Goal: Task Accomplishment & Management: Use online tool/utility

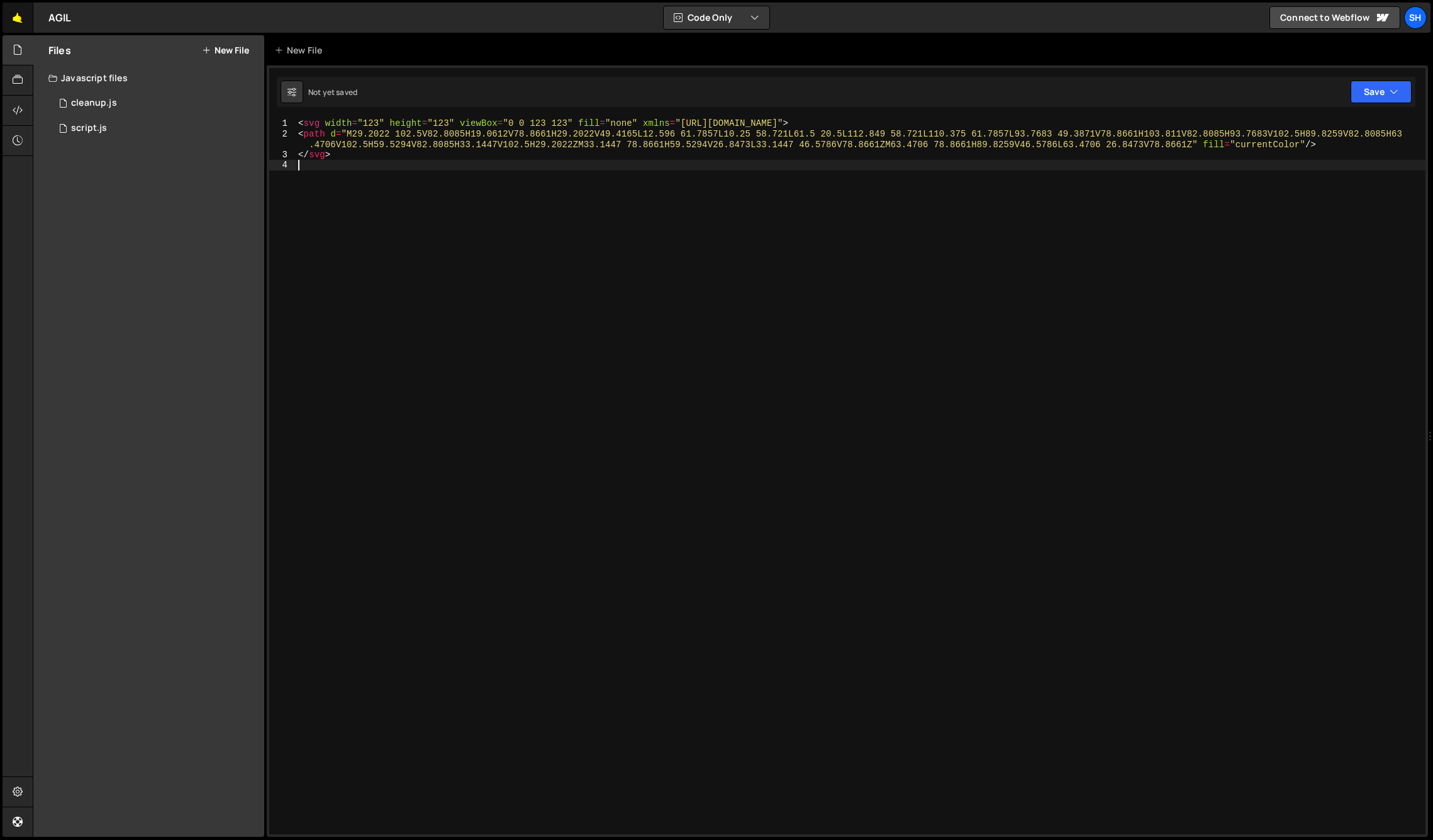
click at [15, 17] on link "🤙" at bounding box center [18, 18] width 30 height 30
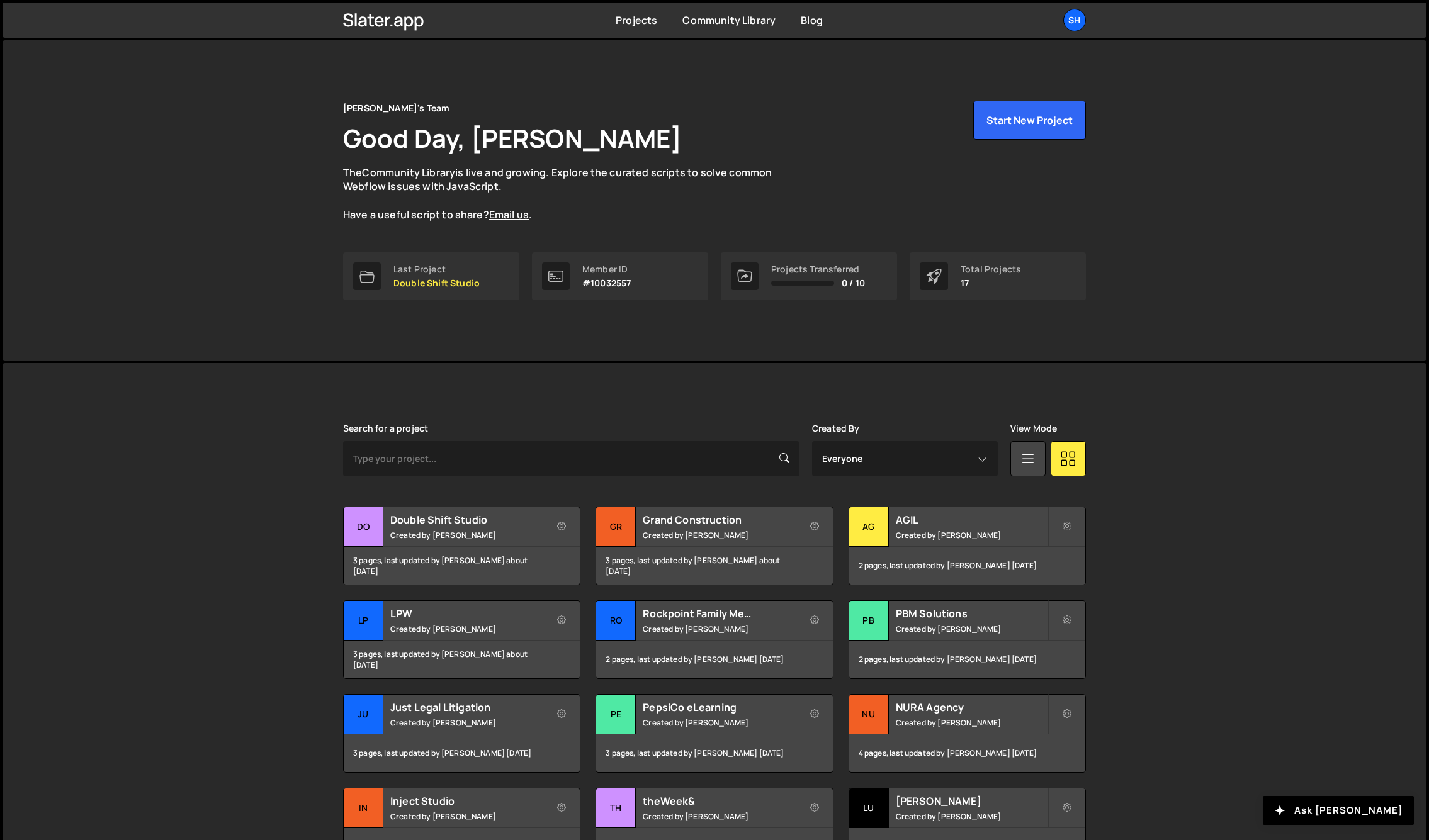
scroll to position [127, 0]
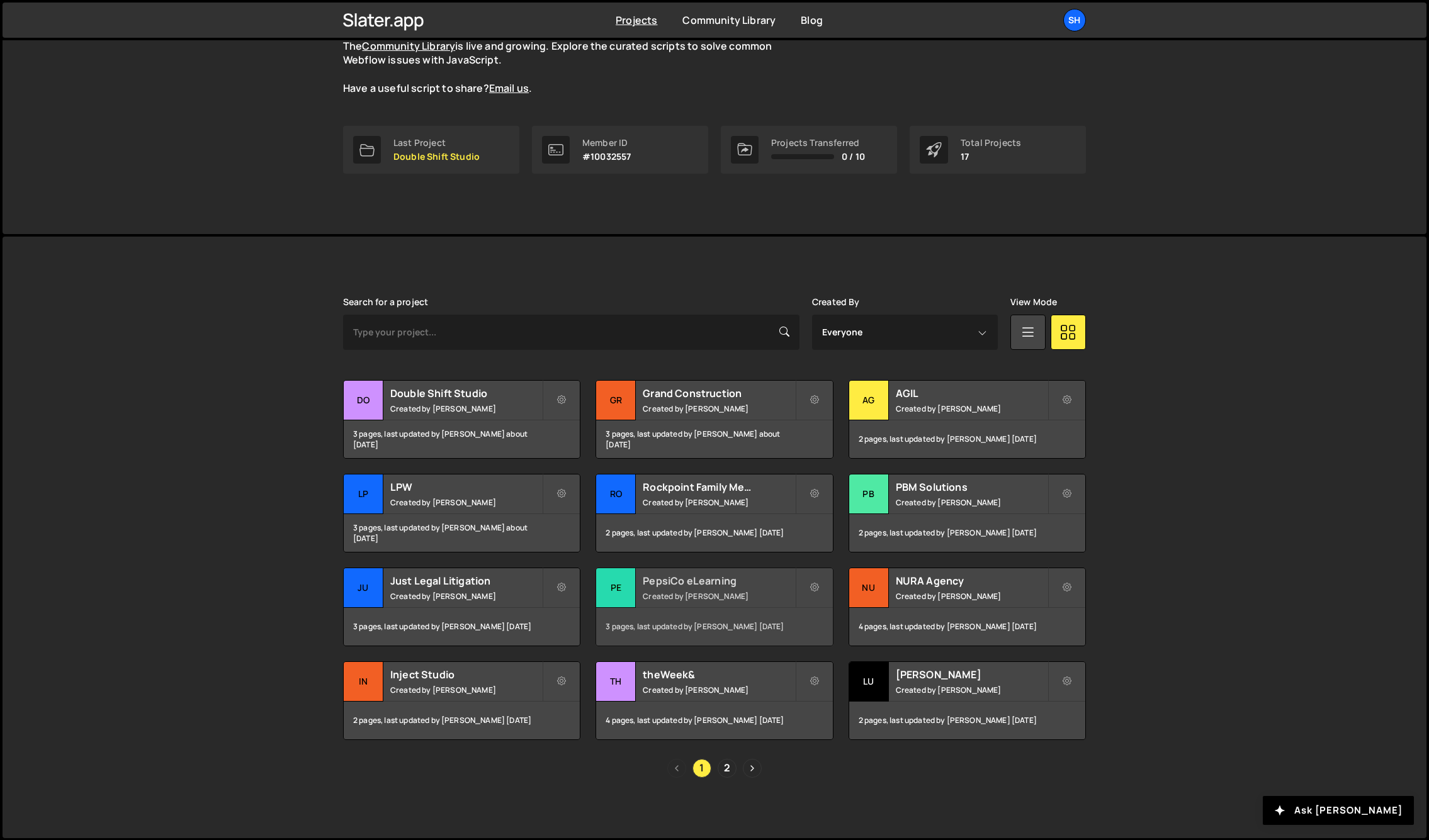
click at [631, 588] on div "Pe" at bounding box center [616, 587] width 39 height 39
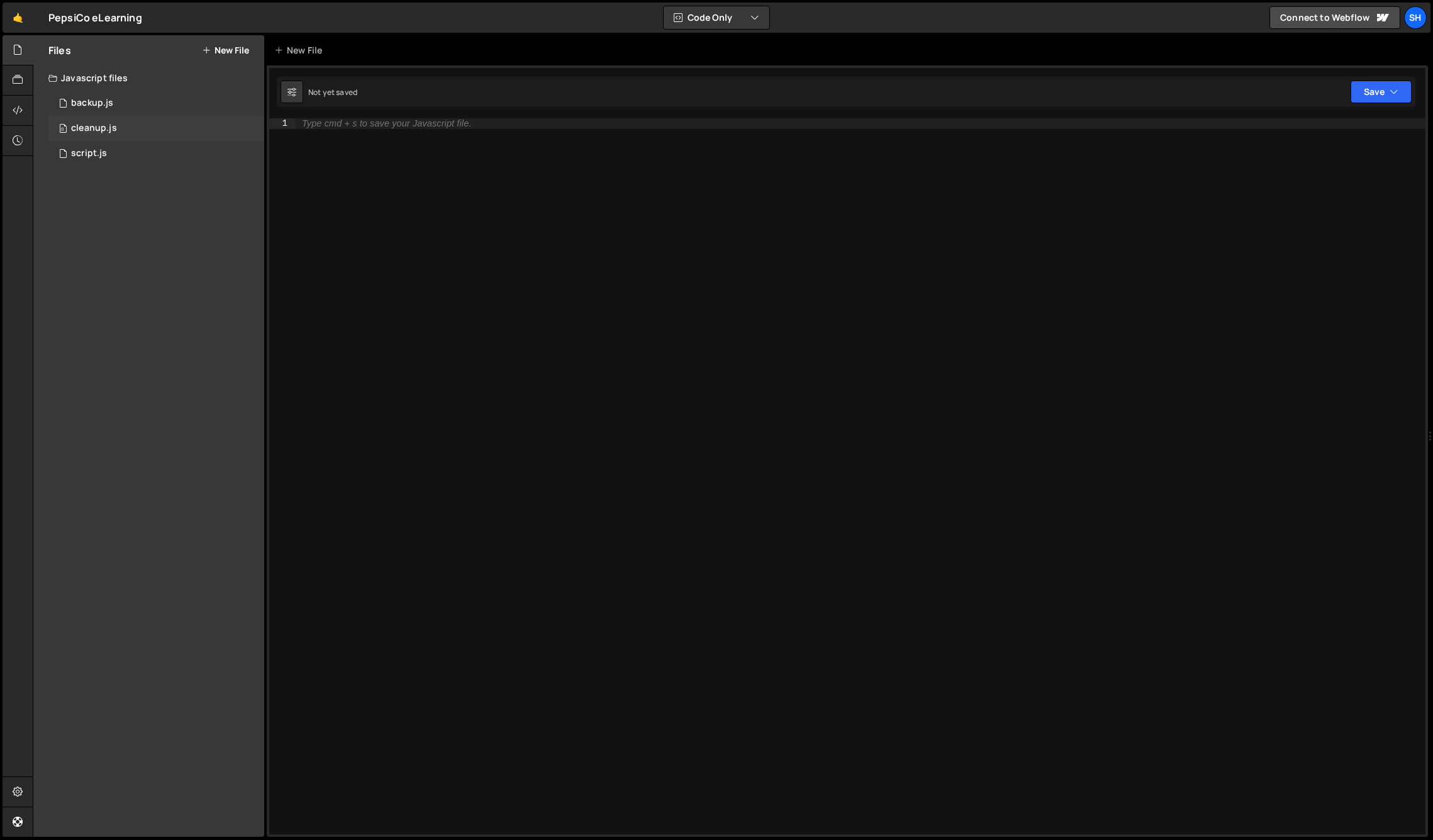
drag, startPoint x: 174, startPoint y: 239, endPoint x: 120, endPoint y: 137, distance: 115.4
click at [174, 239] on div "Files New File Javascript files 0 backup.js 0 0 cleanup.js 0 0 script.js 0 CSS …" at bounding box center [149, 436] width 231 height 802
click at [101, 160] on div "0 script.js 0" at bounding box center [155, 153] width 215 height 26
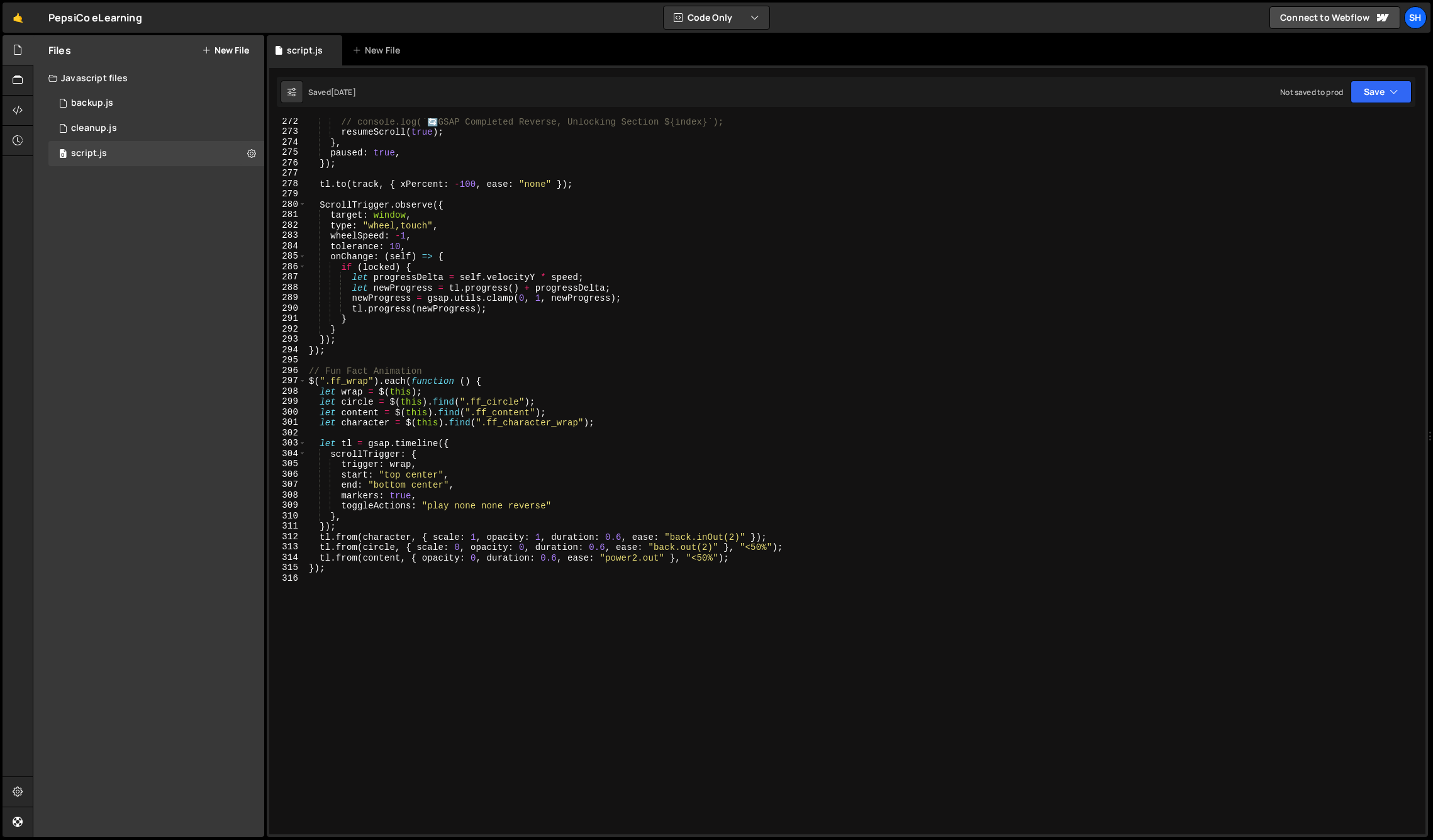
scroll to position [2815, 0]
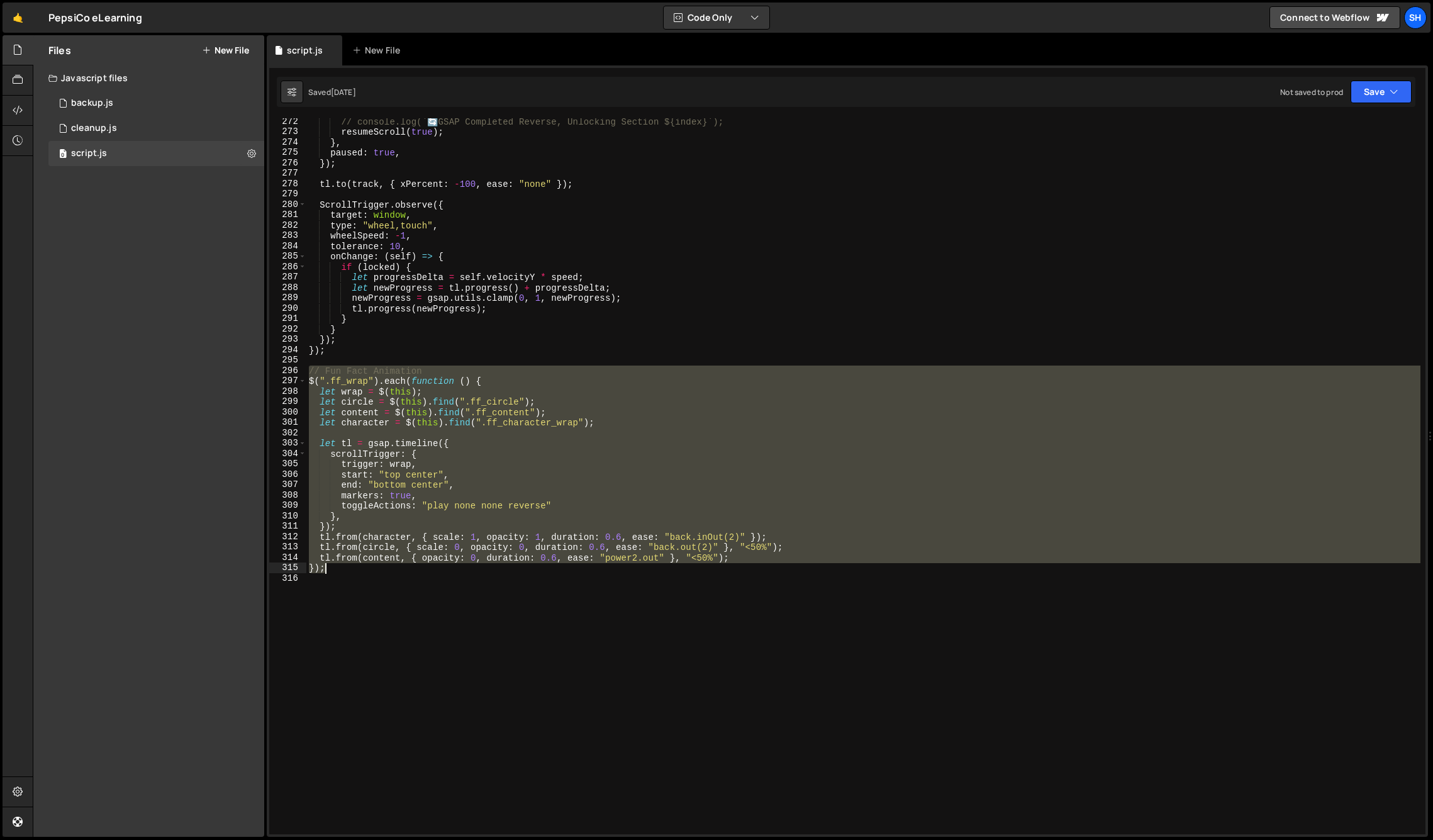
drag, startPoint x: 309, startPoint y: 370, endPoint x: 398, endPoint y: 572, distance: 220.7
click at [398, 572] on div "// console.log(` 🔄 GSAP Completed Reverse, Unlocking Section ${index}`); resume…" at bounding box center [863, 484] width 1114 height 737
click at [337, 570] on div "// console.log(` 🔄 GSAP Completed Reverse, Unlocking Section ${index}`); resume…" at bounding box center [863, 476] width 1114 height 716
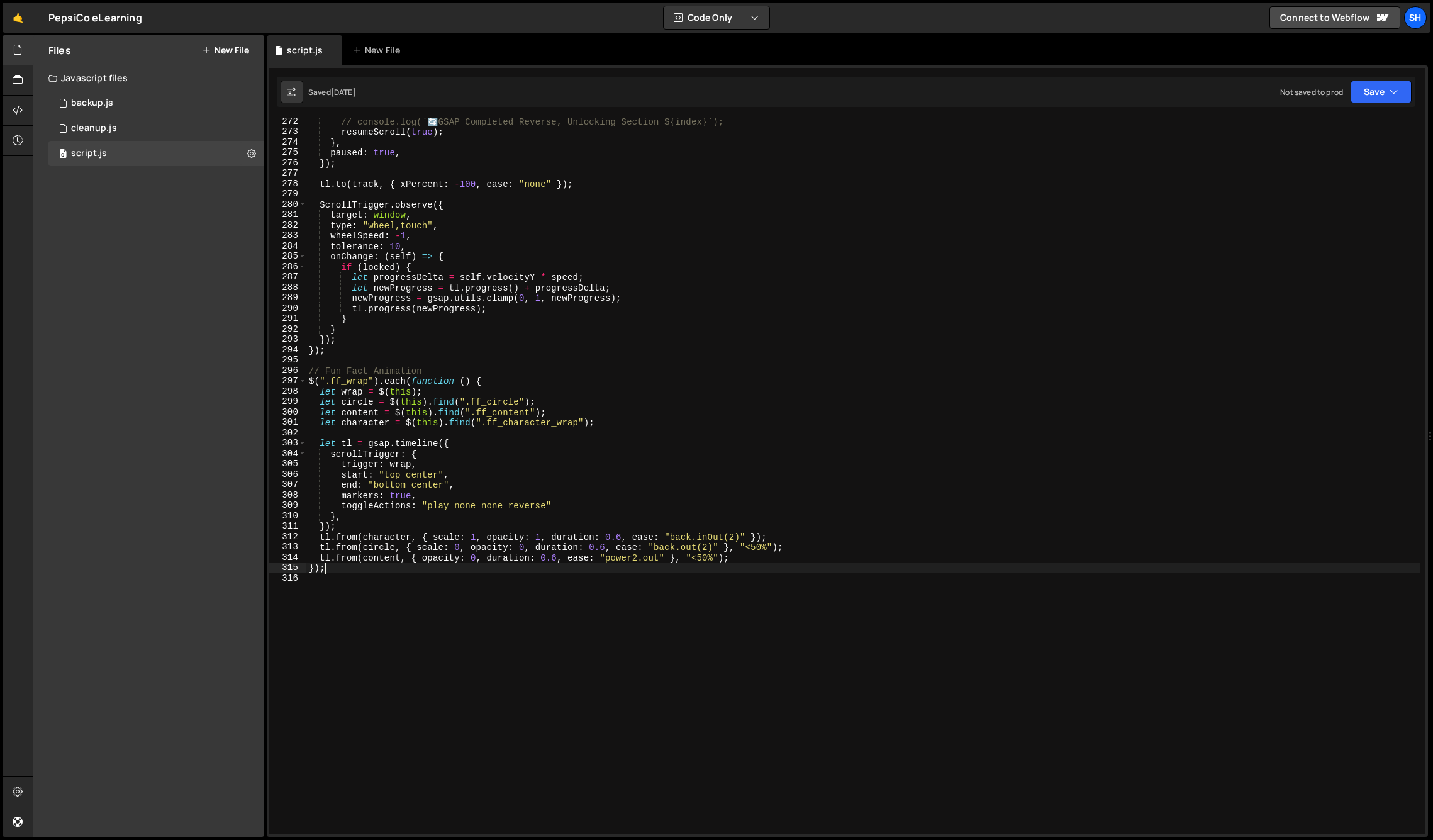
click at [182, 418] on div "Files New File Javascript files 0 backup.js 0 0 cleanup.js 0 0 script.js 0 CSS …" at bounding box center [149, 436] width 231 height 802
click at [356, 350] on div "// console.log(` 🔄 GSAP Completed Reverse, Unlocking Section ${index}`); resume…" at bounding box center [863, 484] width 1114 height 737
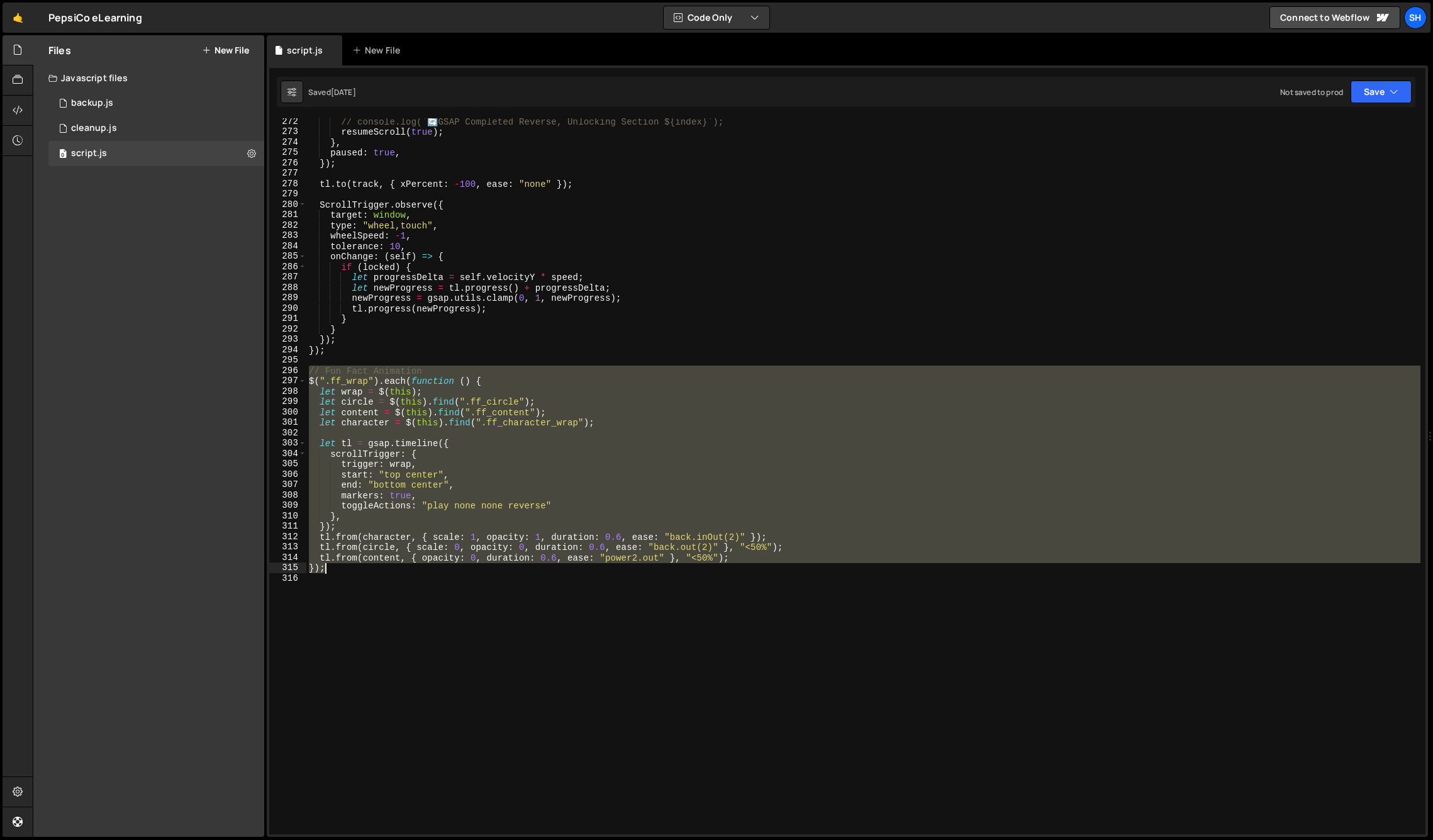
drag, startPoint x: 310, startPoint y: 369, endPoint x: 335, endPoint y: 567, distance: 199.6
click at [335, 567] on div "// console.log(` 🔄 GSAP Completed Reverse, Unlocking Section ${index}`); resume…" at bounding box center [863, 484] width 1114 height 737
click at [342, 566] on div "// console.log(` 🔄 GSAP Completed Reverse, Unlocking Section ${index}`); resume…" at bounding box center [863, 476] width 1114 height 716
drag, startPoint x: 334, startPoint y: 572, endPoint x: 302, endPoint y: 372, distance: 202.5
click at [302, 372] on div "}); 272 273 274 275 276 277 278 279 280 281 282 283 284 285 286 287 288 289 290…" at bounding box center [847, 476] width 1156 height 716
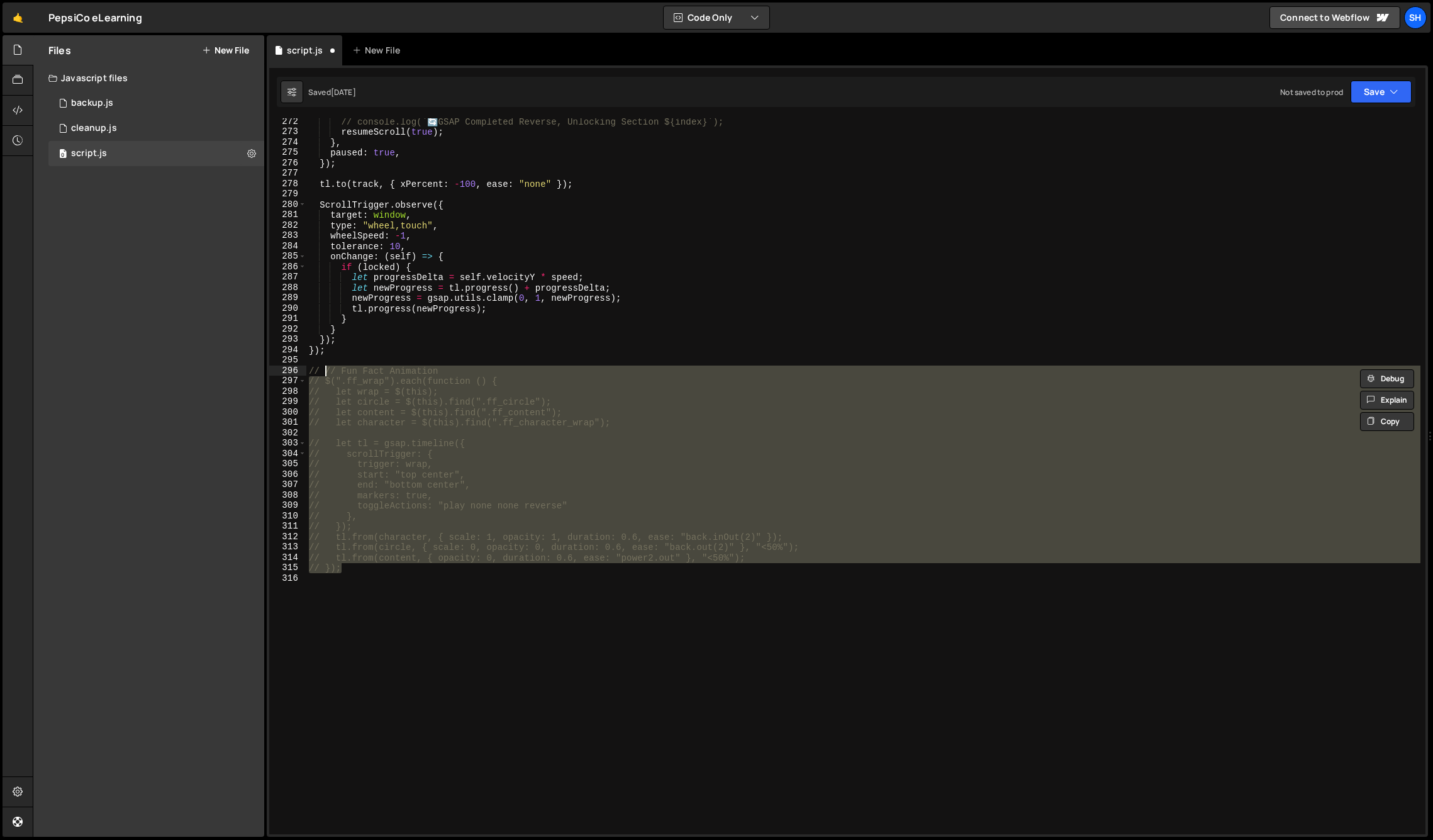
type textarea "// // Fun Fact Animation"
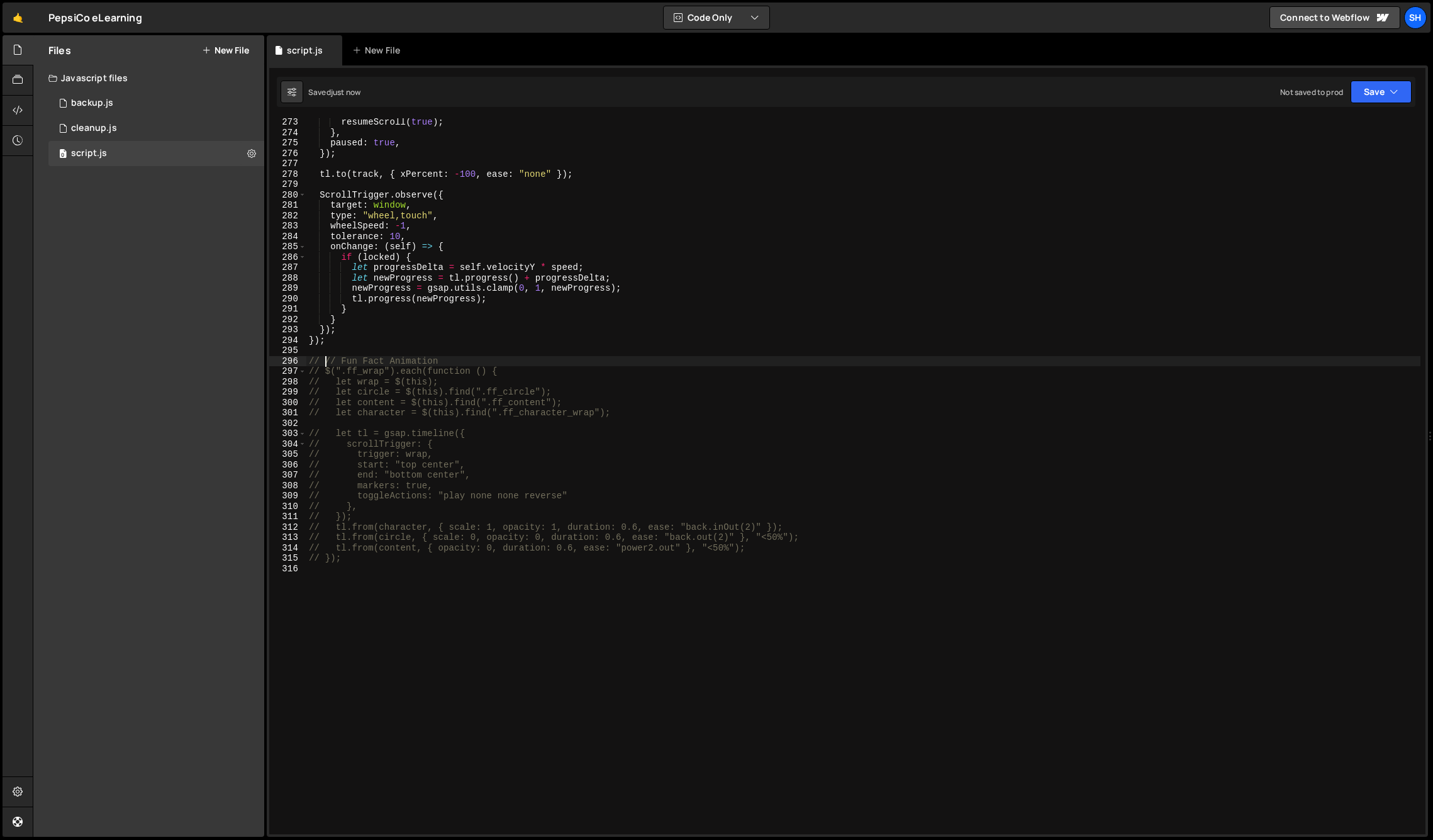
scroll to position [2842, 0]
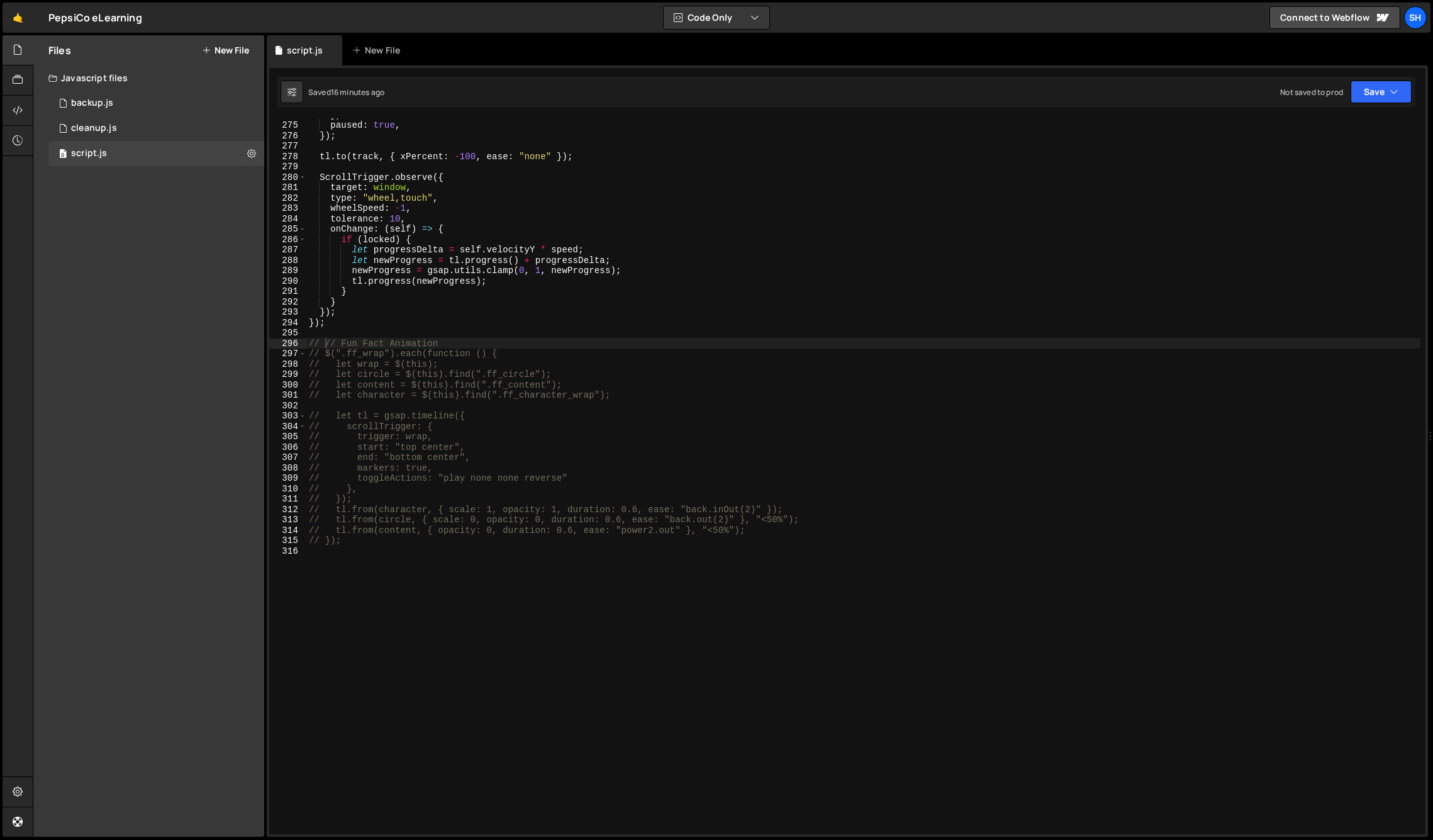
click at [190, 381] on div "Files New File Javascript files 0 backup.js 0 0 cleanup.js 0 0 script.js 0 CSS …" at bounding box center [149, 436] width 231 height 802
click at [479, 651] on div "} , paused : true , }) ; tl . to ( track , { xPercent : - 100 , ease : "none" }…" at bounding box center [863, 477] width 1114 height 737
click at [347, 542] on div "} , paused : true , }) ; tl . to ( track , { xPercent : - 100 , ease : "none" }…" at bounding box center [863, 477] width 1114 height 737
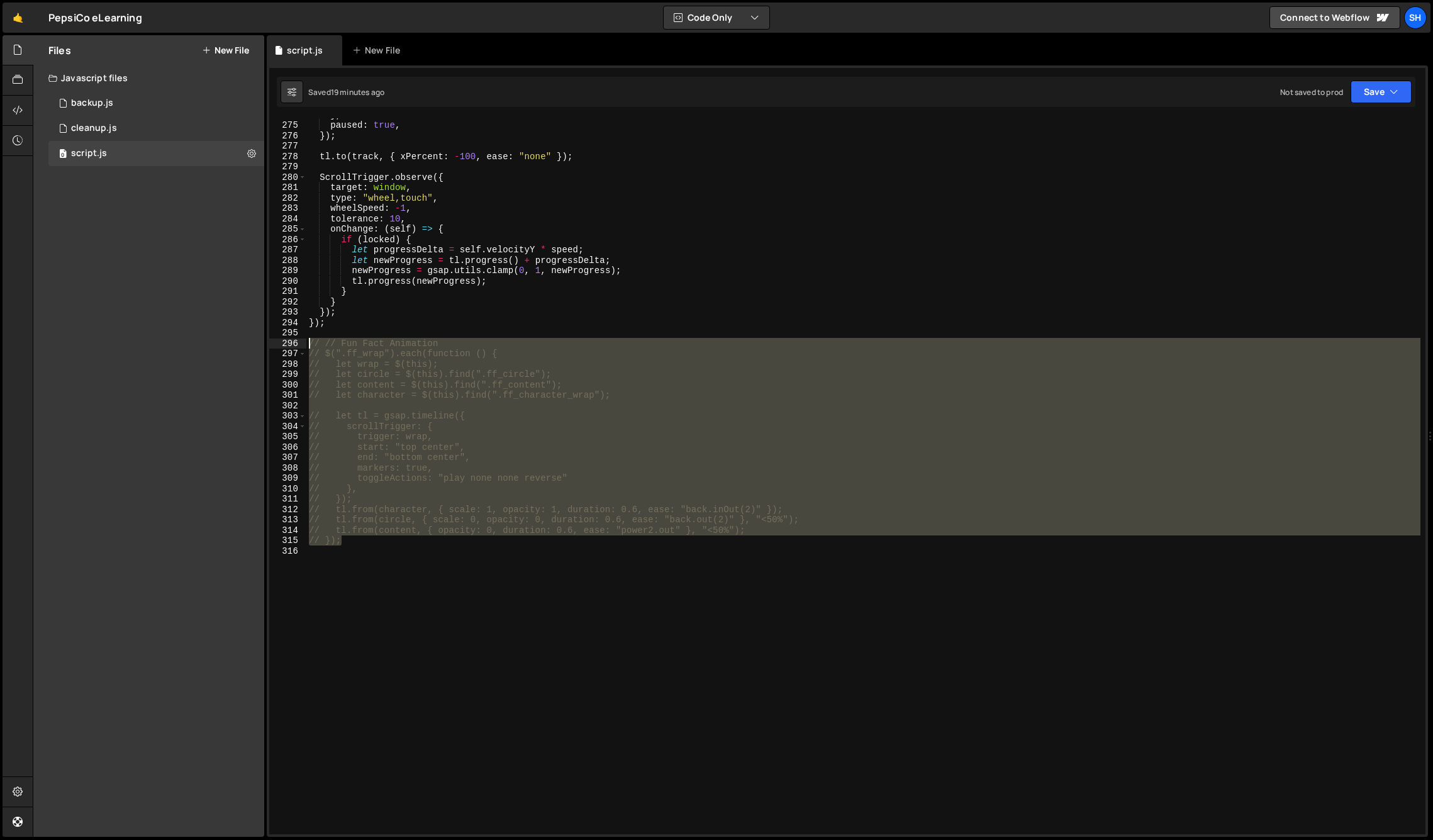
drag, startPoint x: 350, startPoint y: 543, endPoint x: 304, endPoint y: 343, distance: 205.2
click at [304, 343] on div "// }); 274 275 276 277 278 279 280 281 282 283 284 285 286 287 288 289 290 291 …" at bounding box center [847, 476] width 1156 height 716
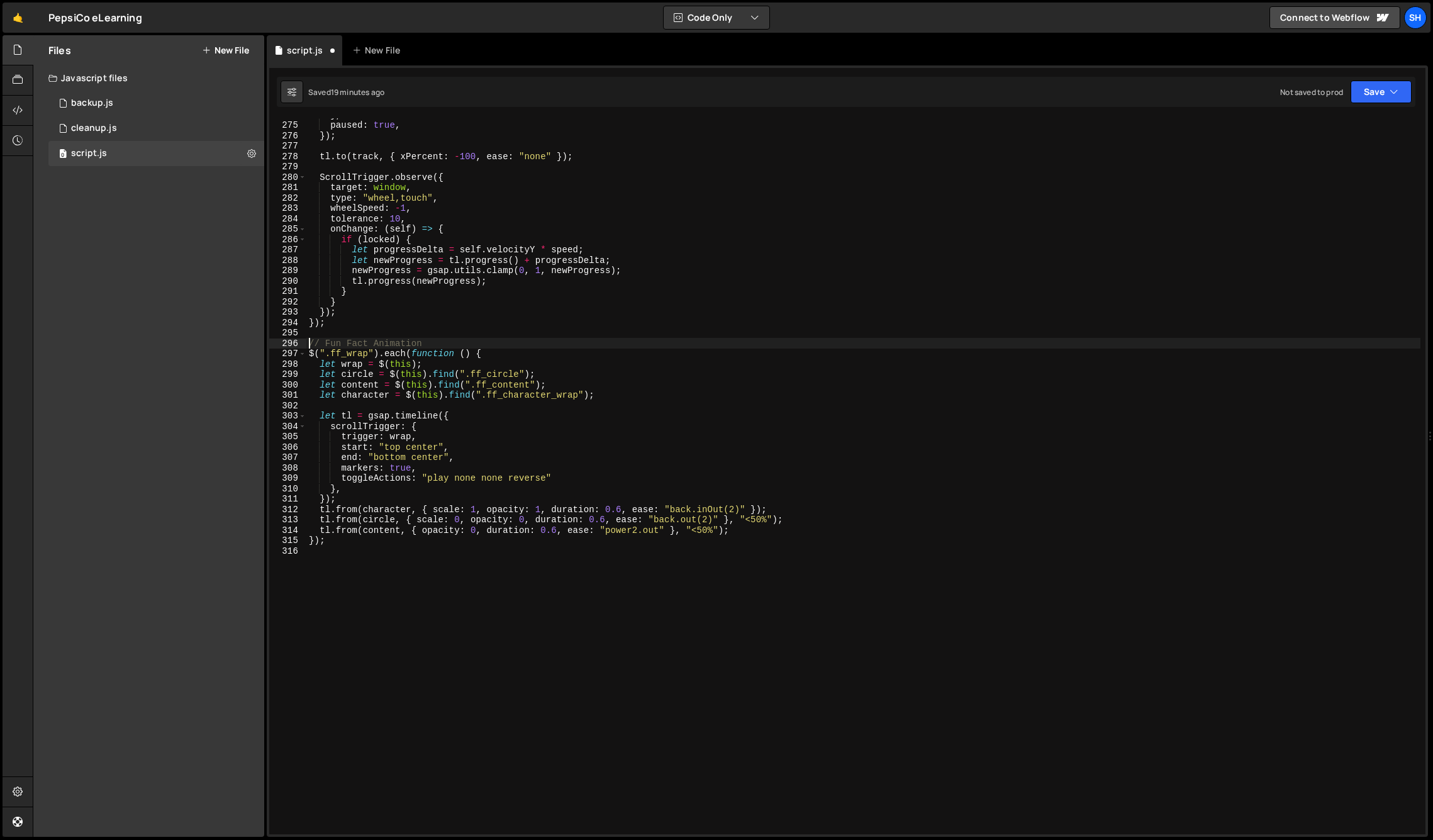
type textarea "// Fun Fact Animation"
click at [172, 434] on div "Files New File Javascript files 0 backup.js 0 0 cleanup.js 0 0 script.js 0 CSS …" at bounding box center [149, 436] width 231 height 802
click at [378, 597] on div "} , paused : true , }) ; tl . to ( track , { xPercent : - 100 , ease : "none" }…" at bounding box center [863, 477] width 1114 height 737
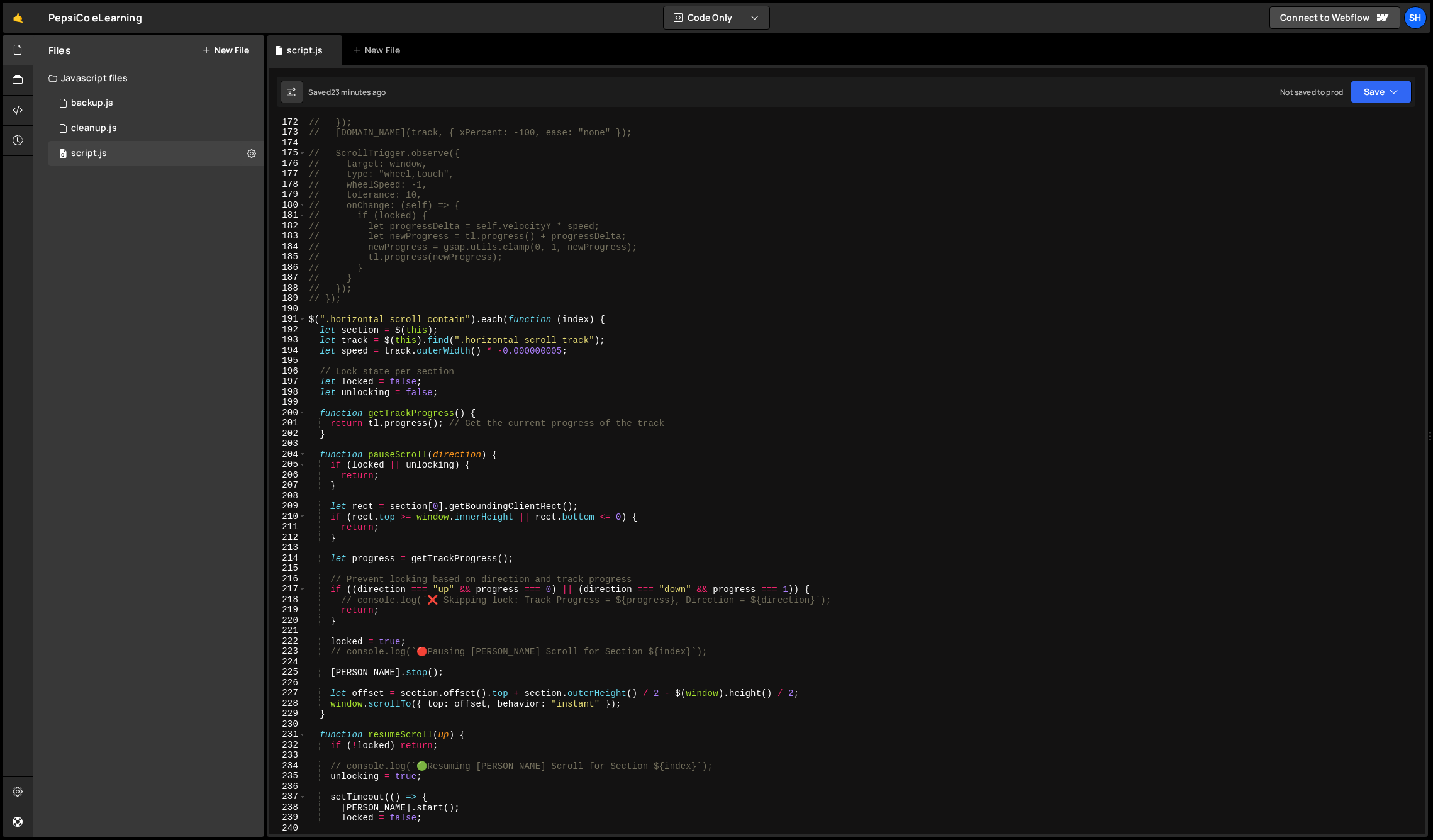
scroll to position [1775, 0]
click at [102, 123] on div "cleanup.js" at bounding box center [93, 129] width 46 height 12
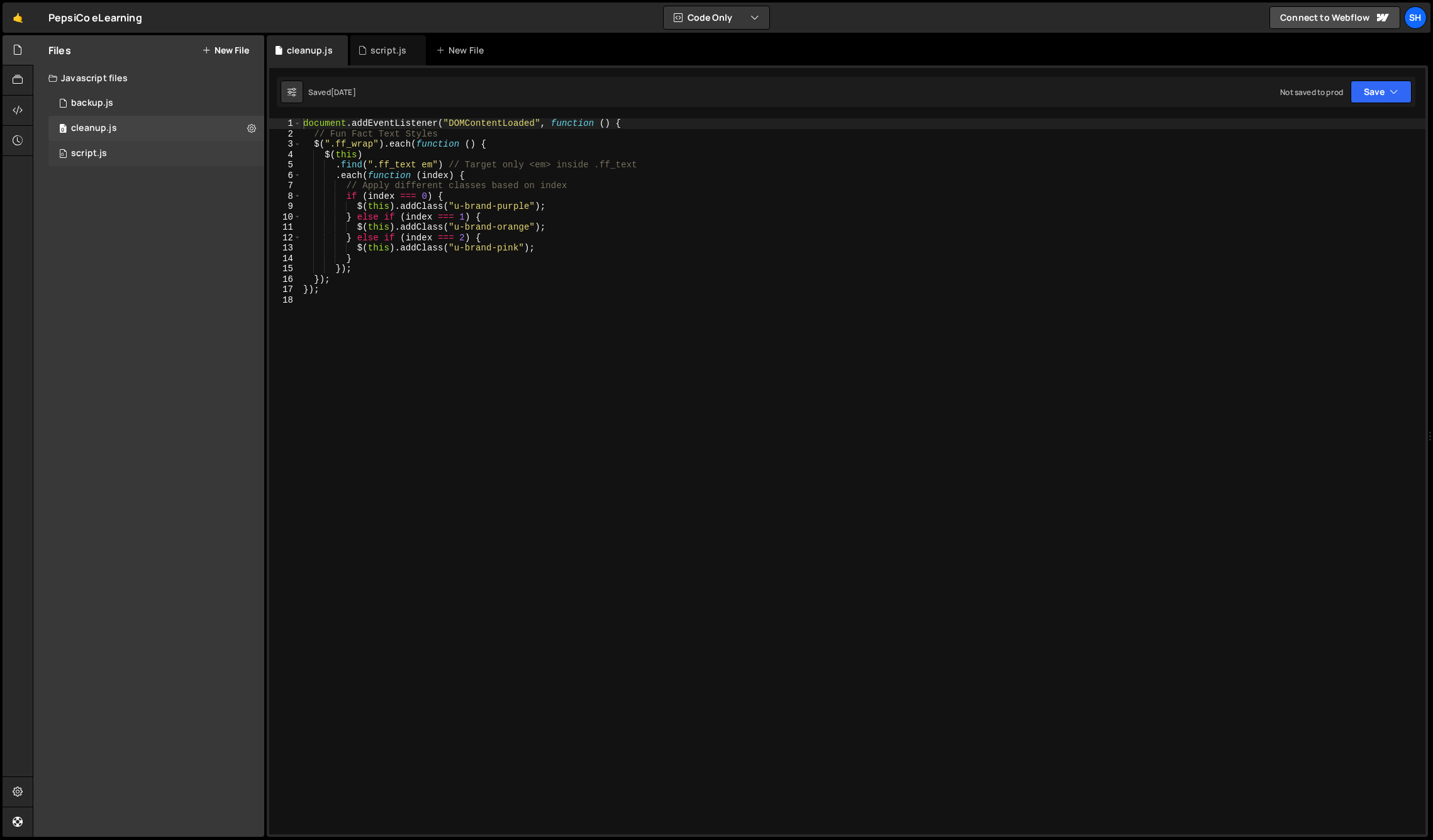
click at [116, 148] on div "0 script.js 0" at bounding box center [155, 153] width 215 height 26
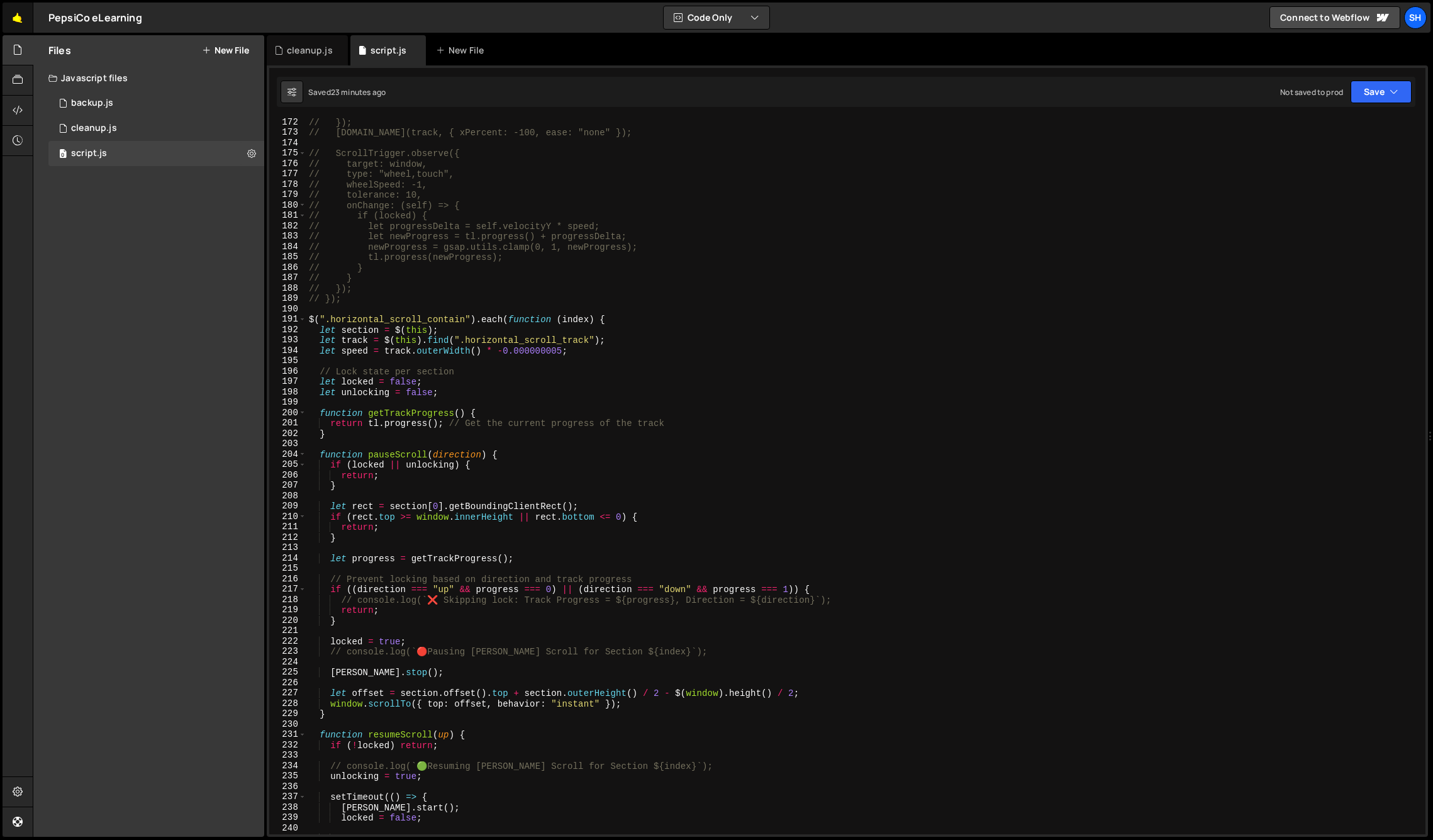
click at [13, 14] on link "🤙" at bounding box center [18, 18] width 30 height 30
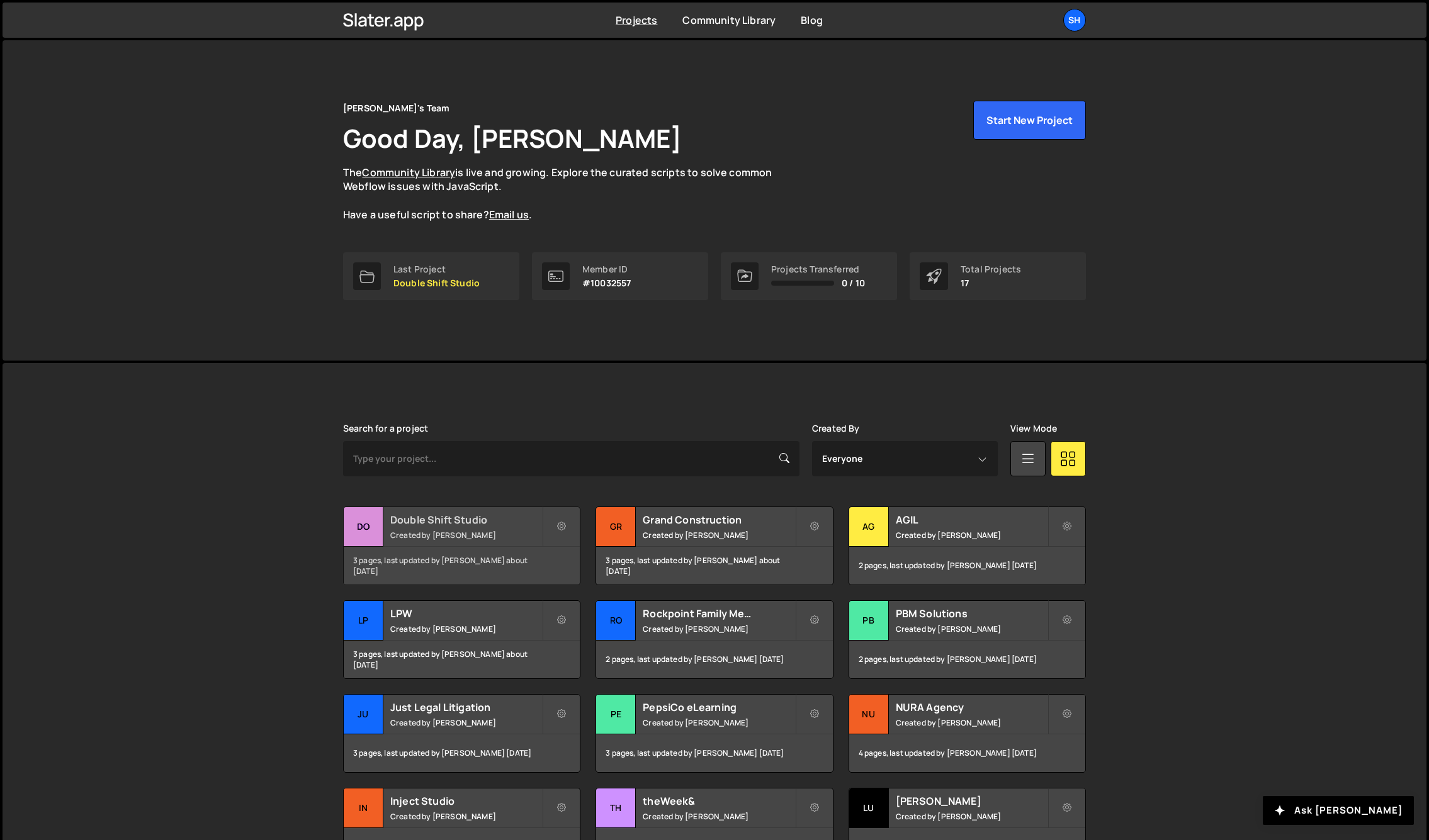
click at [371, 526] on div "Do" at bounding box center [363, 526] width 39 height 39
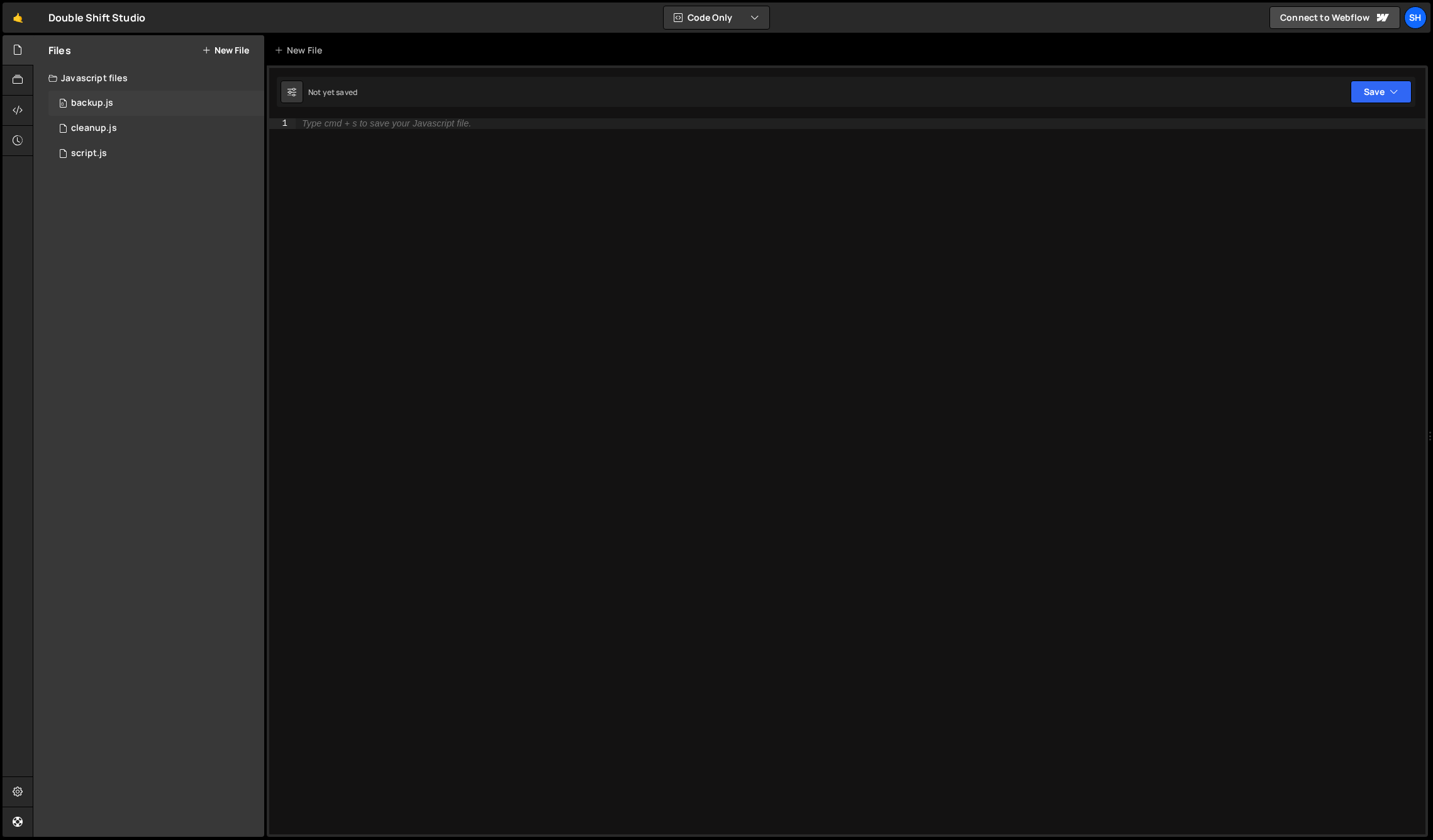
click at [74, 105] on div "backup.js" at bounding box center [91, 103] width 42 height 12
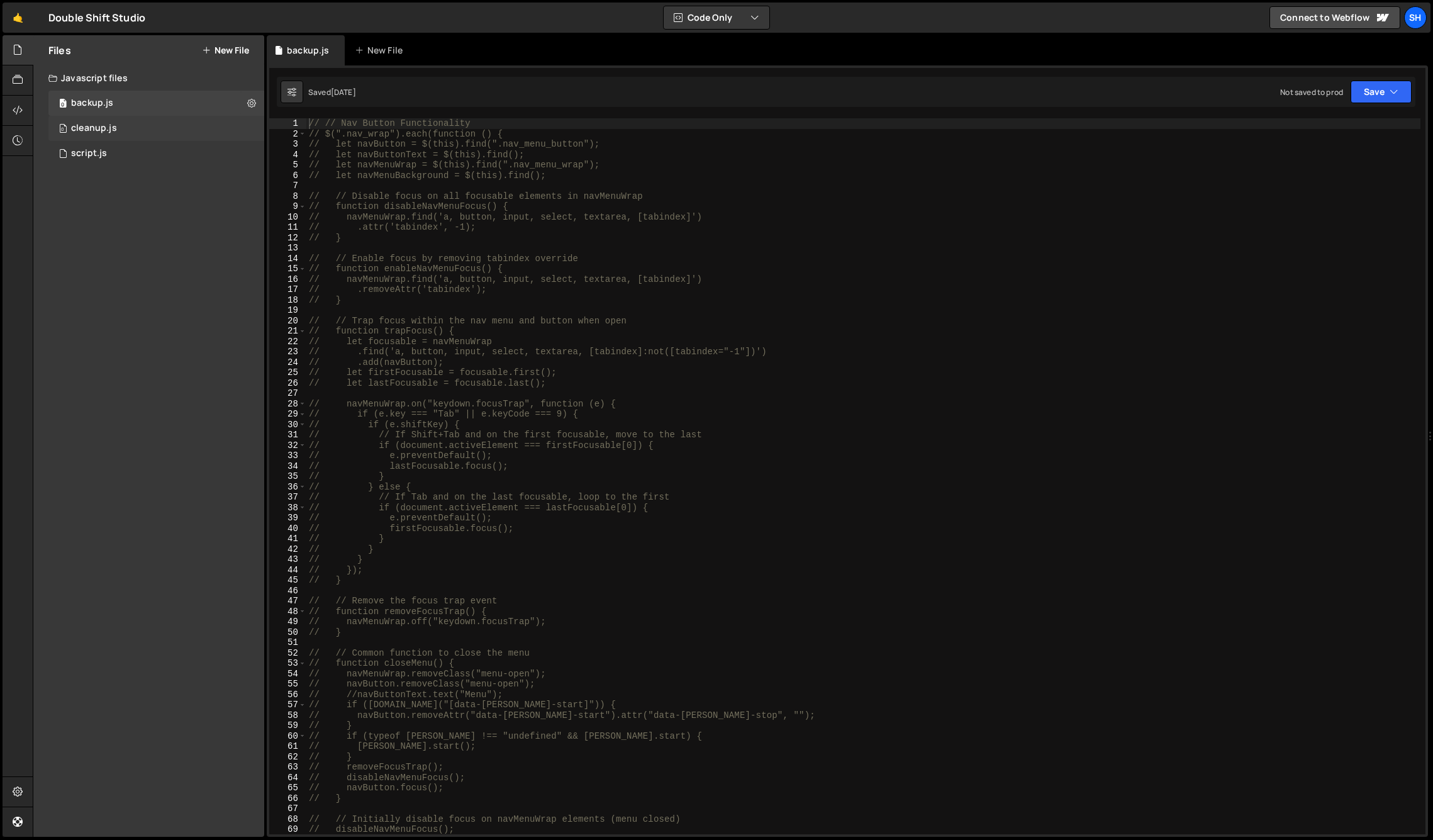
click at [96, 128] on div "cleanup.js" at bounding box center [93, 129] width 46 height 12
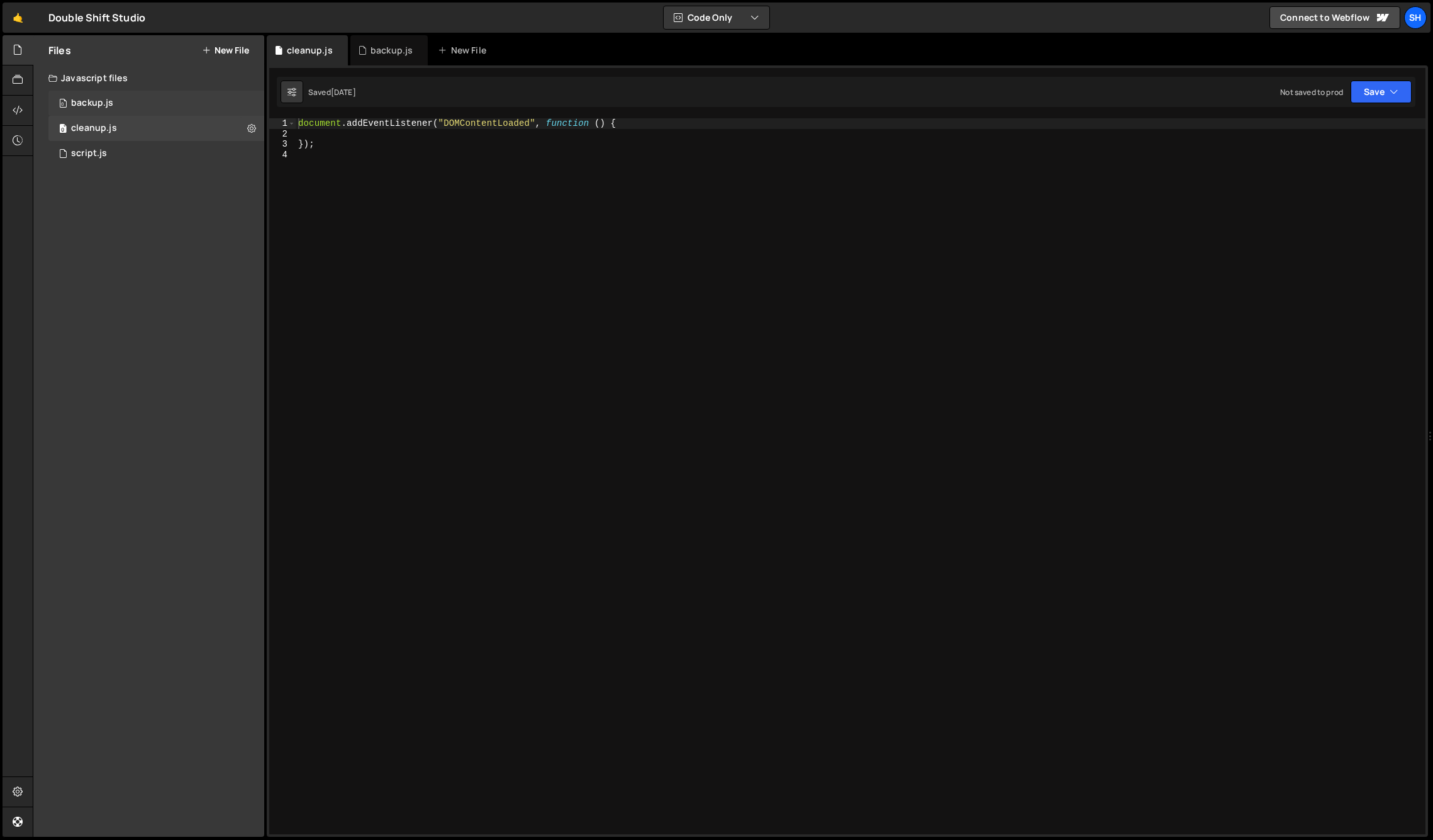
click at [128, 99] on div "0 backup.js 0" at bounding box center [155, 103] width 215 height 26
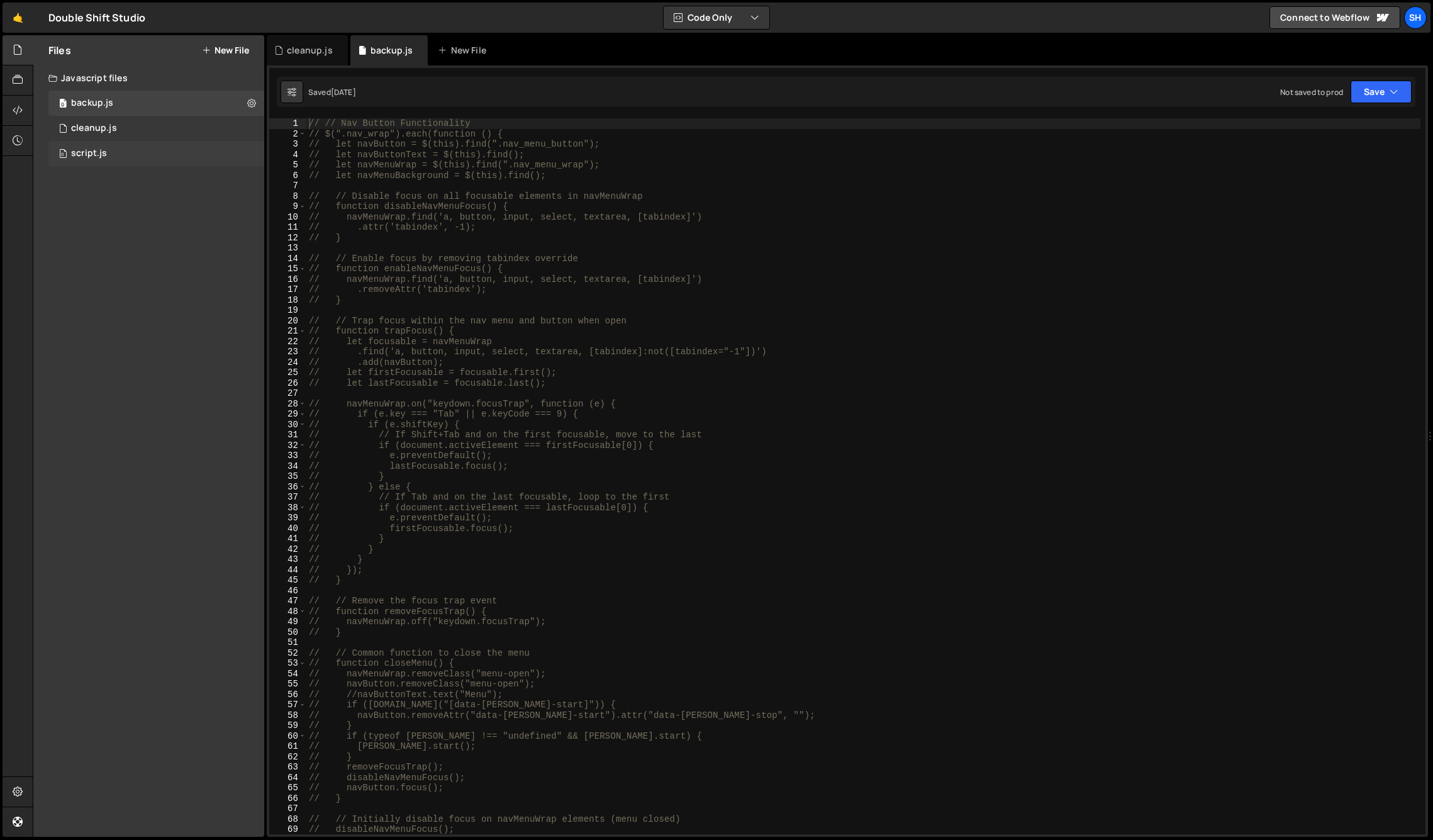
click at [102, 153] on div "script.js" at bounding box center [89, 153] width 35 height 12
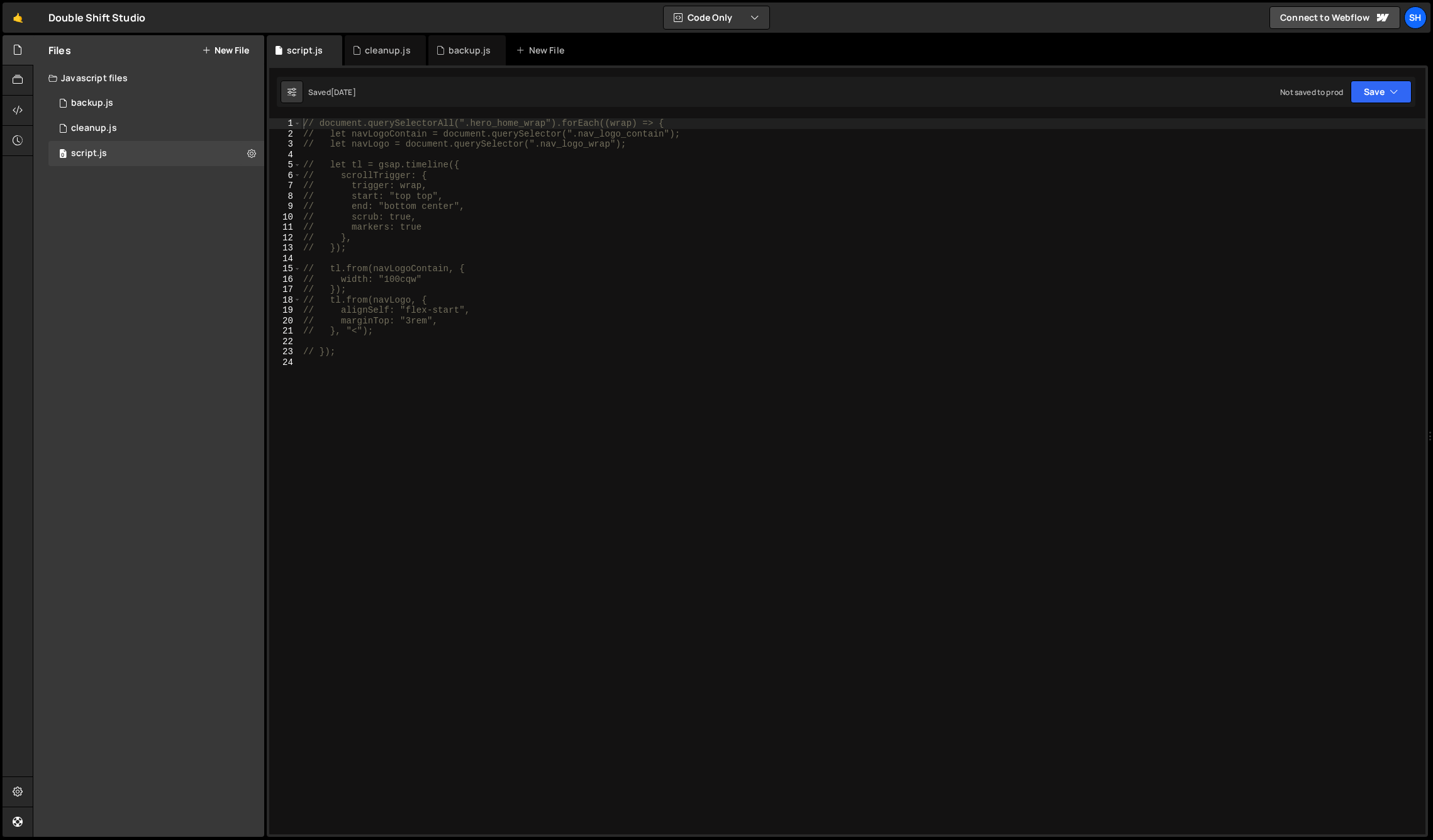
drag, startPoint x: 108, startPoint y: 84, endPoint x: 108, endPoint y: 91, distance: 7.0
click at [108, 85] on div "Javascript files" at bounding box center [149, 79] width 231 height 26
click at [123, 80] on div "Javascript files" at bounding box center [149, 79] width 231 height 26
click at [97, 127] on div "cleanup.js" at bounding box center [93, 129] width 46 height 12
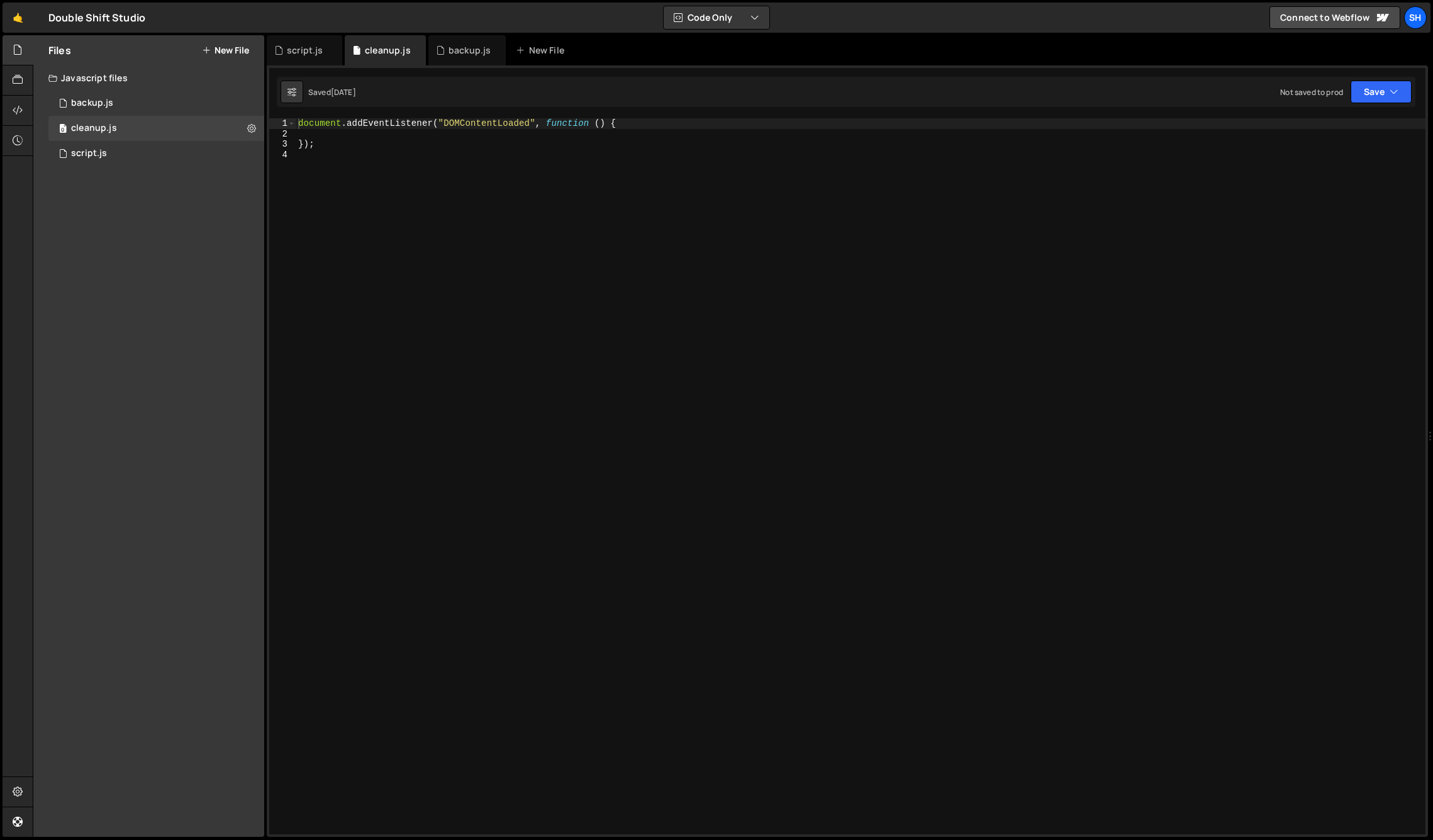
click at [126, 279] on div "Files New File Javascript files 0 backup.js 0 0 cleanup.js 0 0 script.js 0 CSS …" at bounding box center [149, 436] width 231 height 802
click at [19, 19] on link "🤙" at bounding box center [18, 18] width 30 height 30
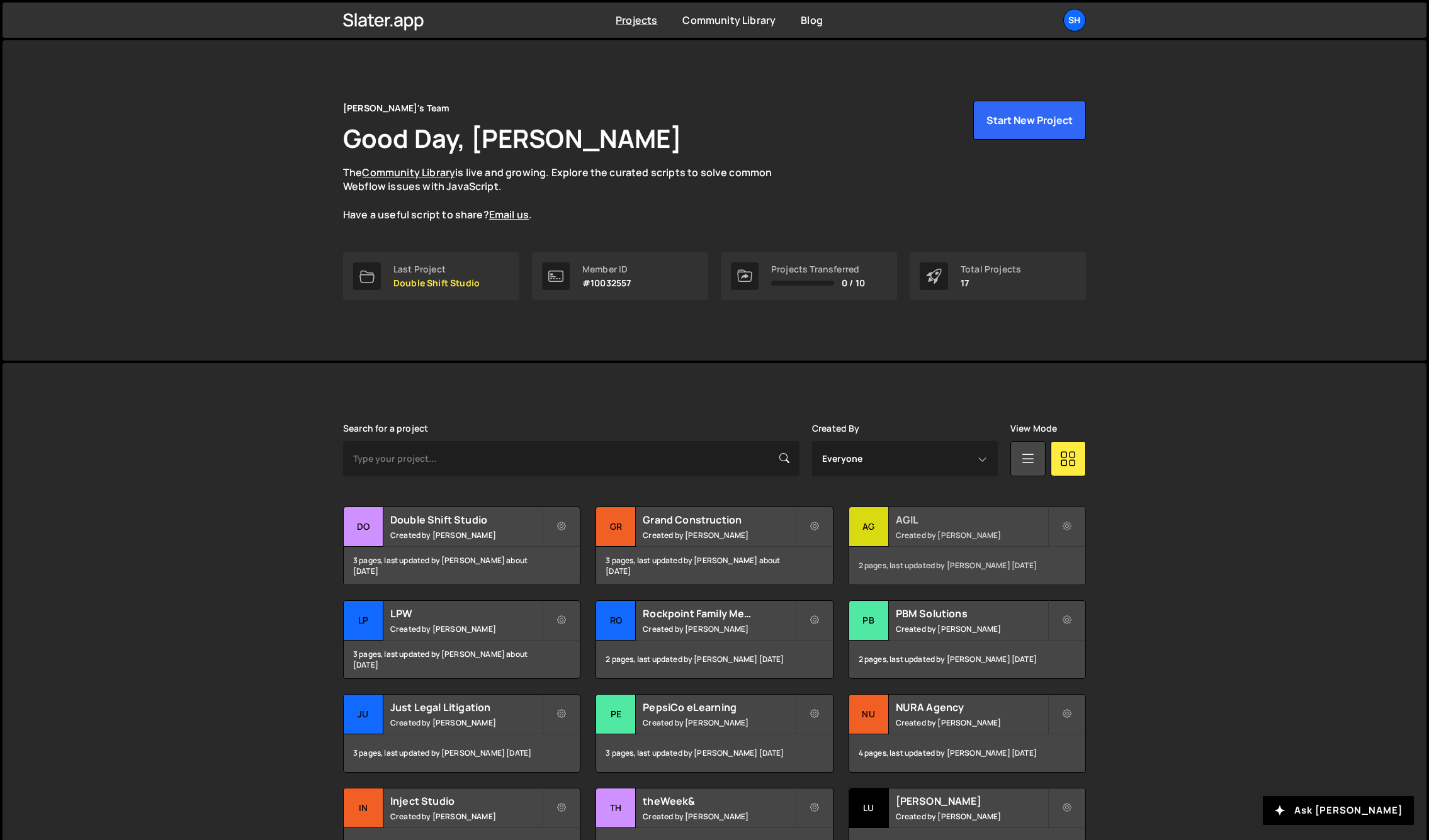
click at [876, 524] on div "AG" at bounding box center [869, 526] width 39 height 39
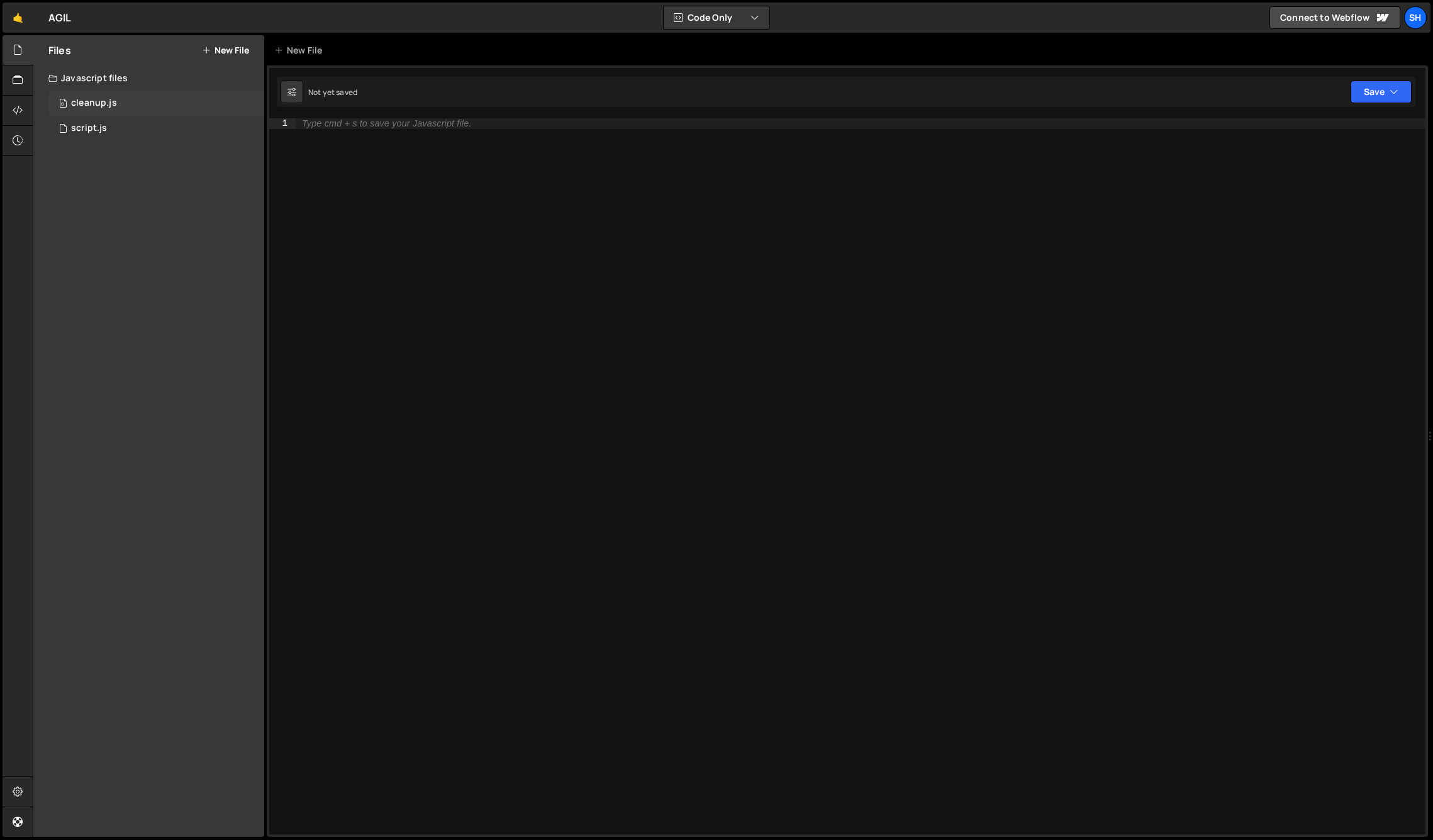
click at [109, 107] on div "cleanup.js" at bounding box center [93, 103] width 46 height 12
click at [128, 141] on div "Files New File Javascript files 0 cleanup.js 0 0 script.js 0 CSS files Copy sha…" at bounding box center [149, 436] width 231 height 802
click at [132, 130] on div "0 script.js 0" at bounding box center [155, 129] width 215 height 26
click at [143, 112] on div "0 cleanup.js 0" at bounding box center [155, 103] width 215 height 26
click at [17, 15] on link "🤙" at bounding box center [18, 18] width 30 height 30
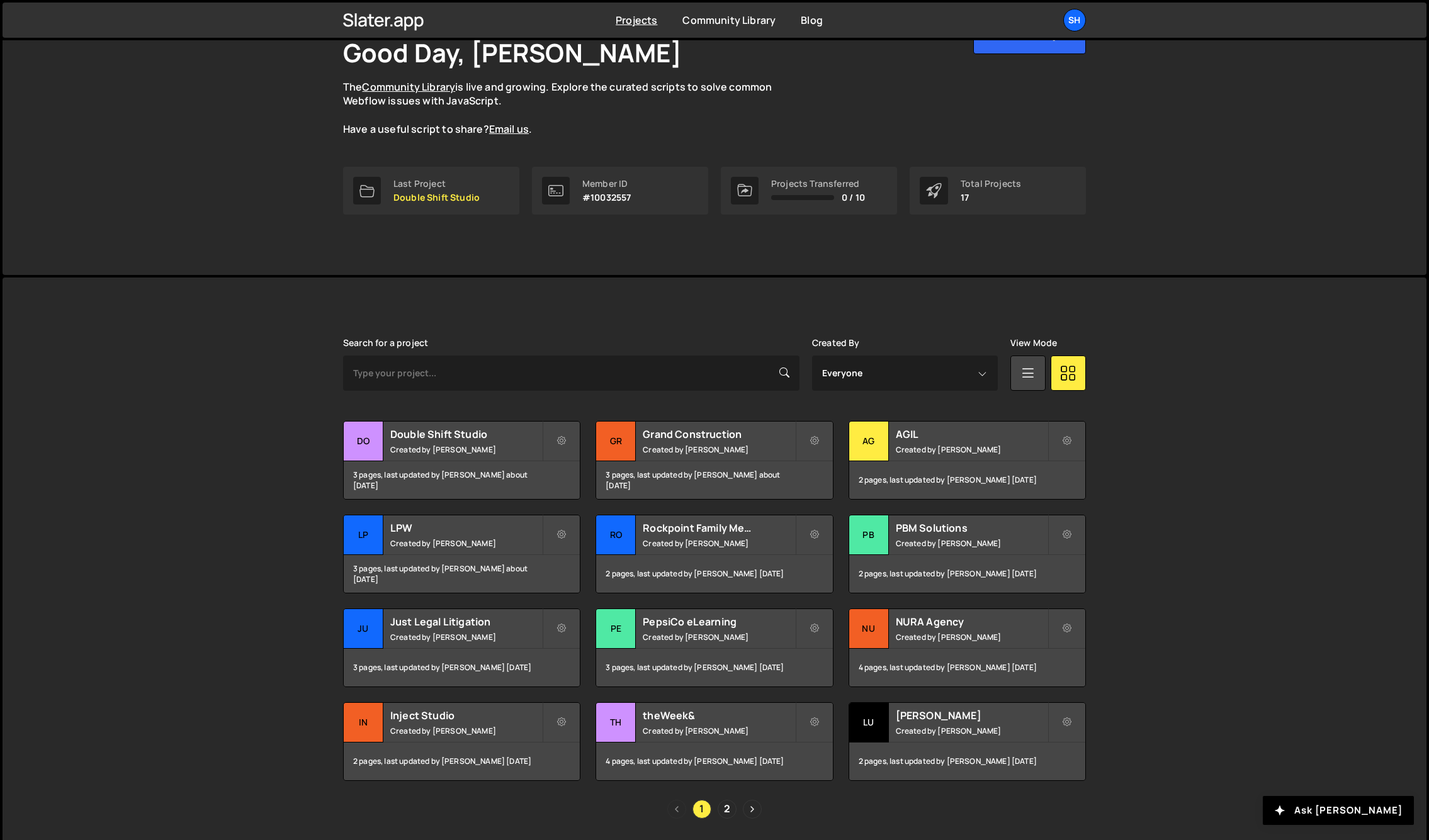
scroll to position [127, 0]
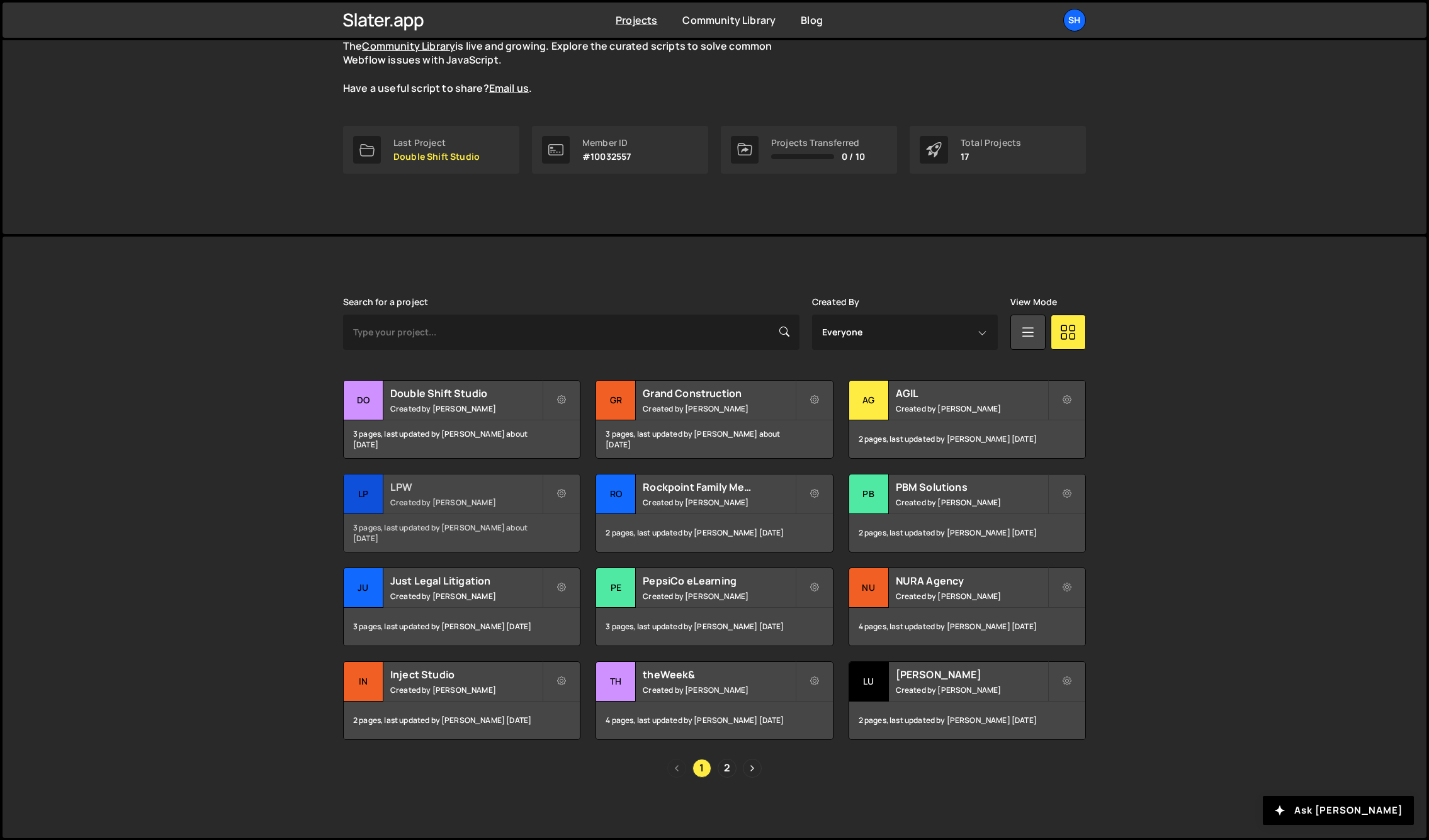
click at [360, 497] on div "LP" at bounding box center [363, 494] width 39 height 39
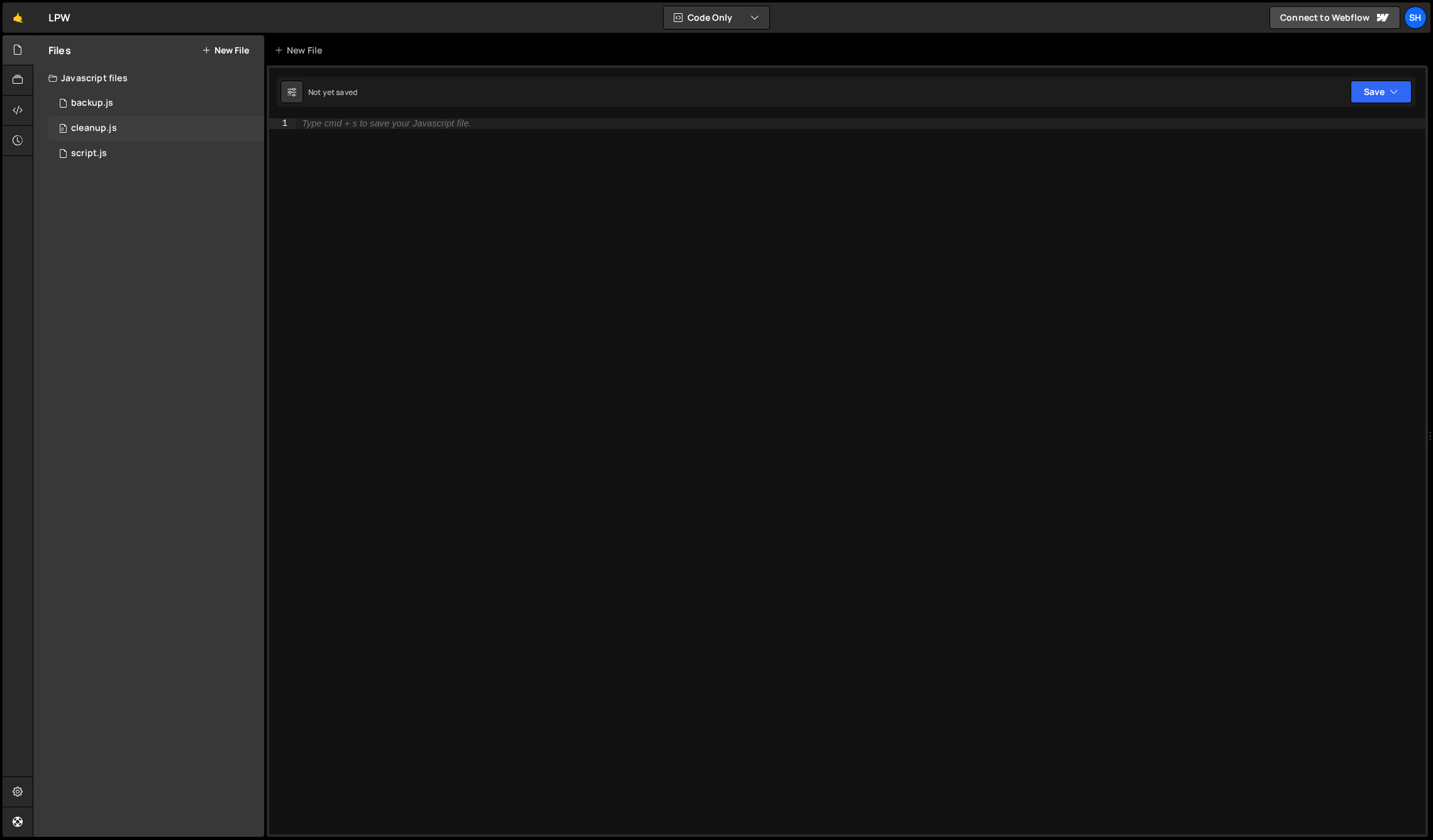
click at [129, 129] on div "0 cleanup.js 0" at bounding box center [155, 129] width 215 height 26
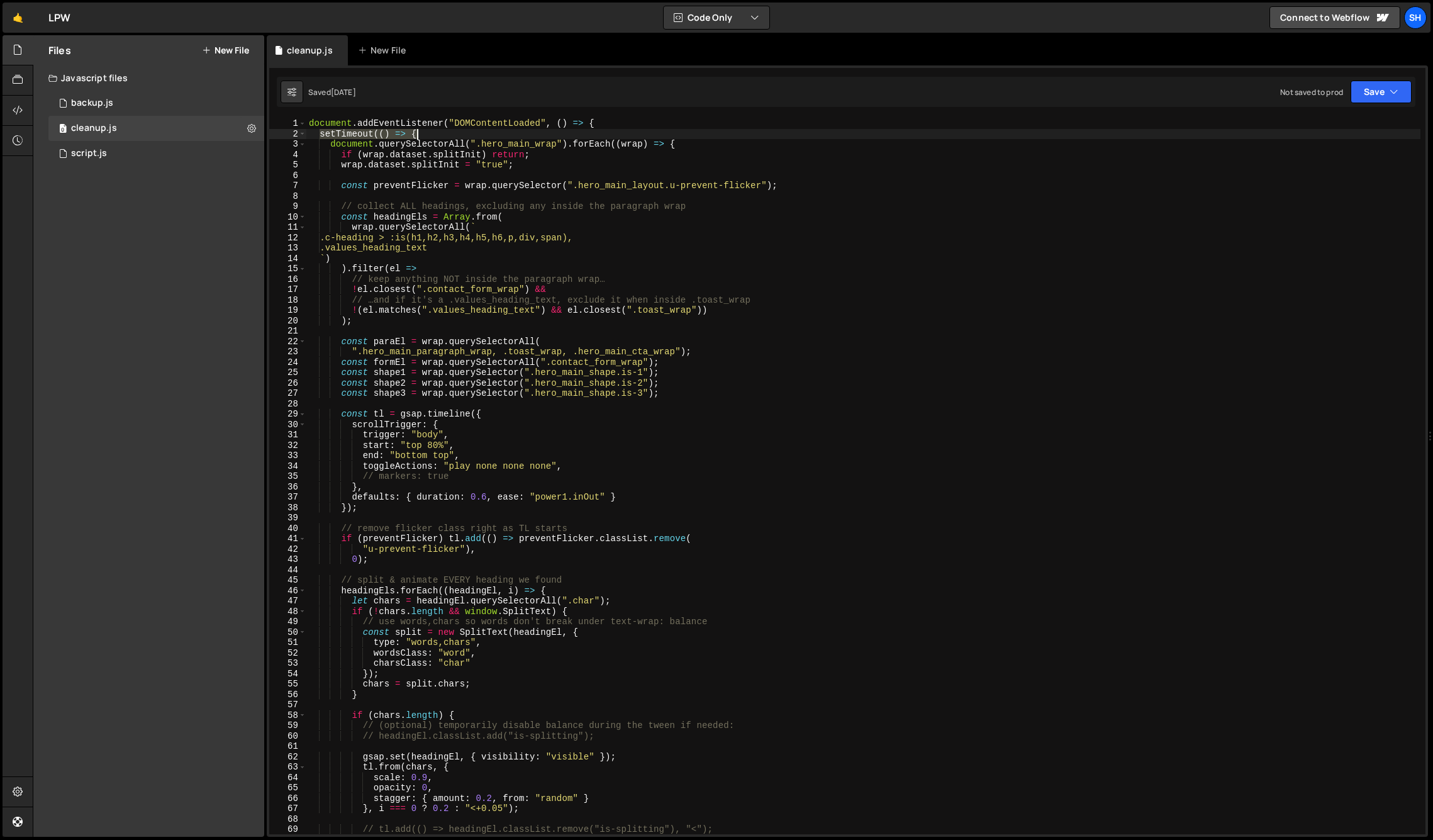
drag, startPoint x: 486, startPoint y: 134, endPoint x: 507, endPoint y: 134, distance: 21.0
click at [504, 134] on div "document . addEventListener ( "DOMContentLoaded" , ( ) => { setTimeout (( ) => …" at bounding box center [863, 486] width 1114 height 737
click at [659, 128] on div "document . addEventListener ( "DOMContentLoaded" , ( ) => { setTimeout (( ) => …" at bounding box center [863, 486] width 1114 height 737
drag, startPoint x: 331, startPoint y: 144, endPoint x: 718, endPoint y: 146, distance: 387.0
click at [718, 146] on div "document . addEventListener ( "DOMContentLoaded" , ( ) => { setTimeout (( ) => …" at bounding box center [863, 486] width 1114 height 737
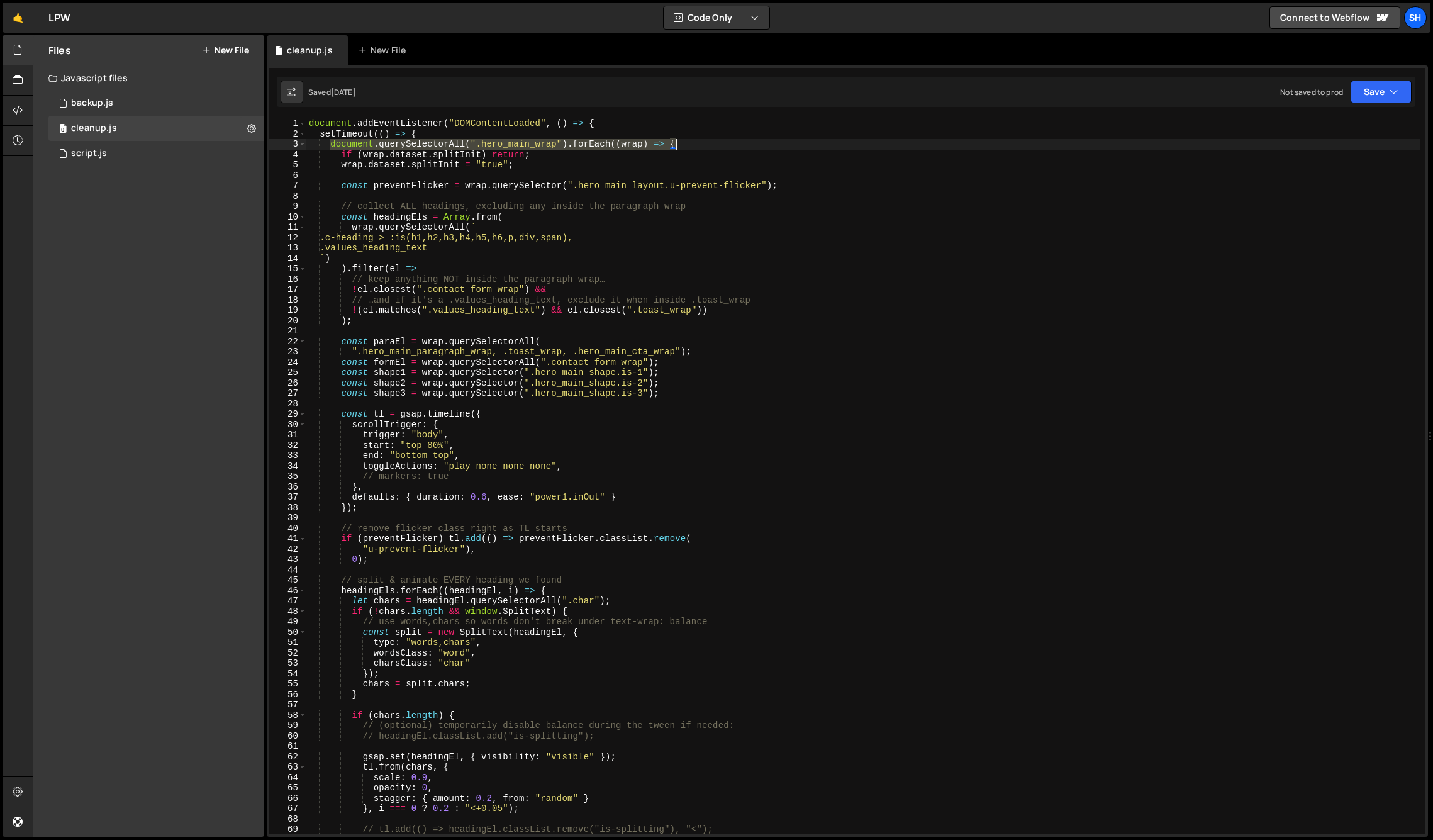
type textarea "document.querySelectorAll(".hero_main_wrap").forEach((wrap) => {"
